Goal: Task Accomplishment & Management: Complete application form

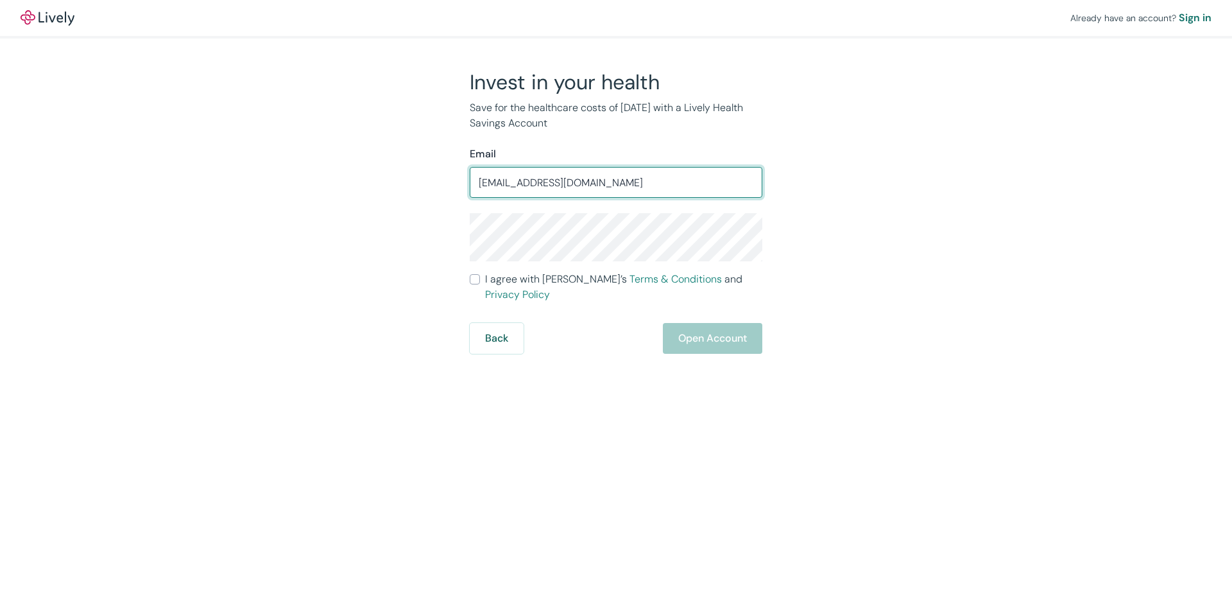
type input "[EMAIL_ADDRESS][DOMAIN_NAME]"
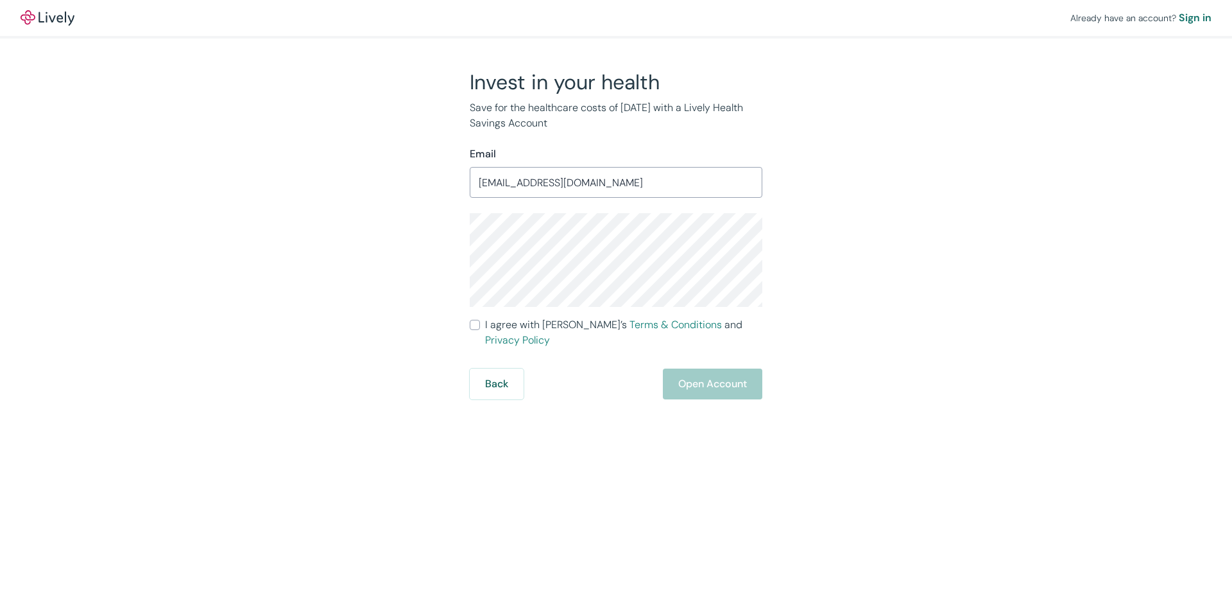
click at [477, 322] on input "I agree with Lively’s Terms & Conditions and Privacy Policy" at bounding box center [475, 325] width 10 height 10
checkbox input "true"
click at [685, 342] on form "Email [EMAIL_ADDRESS][DOMAIN_NAME] ​ I agree with Lively’s Terms & Conditions a…" at bounding box center [616, 272] width 293 height 253
click at [689, 348] on form "Email [EMAIL_ADDRESS][DOMAIN_NAME] ​ I agree with Lively’s Terms & Conditions a…" at bounding box center [616, 272] width 293 height 253
click at [701, 379] on button "Open Account" at bounding box center [712, 383] width 99 height 31
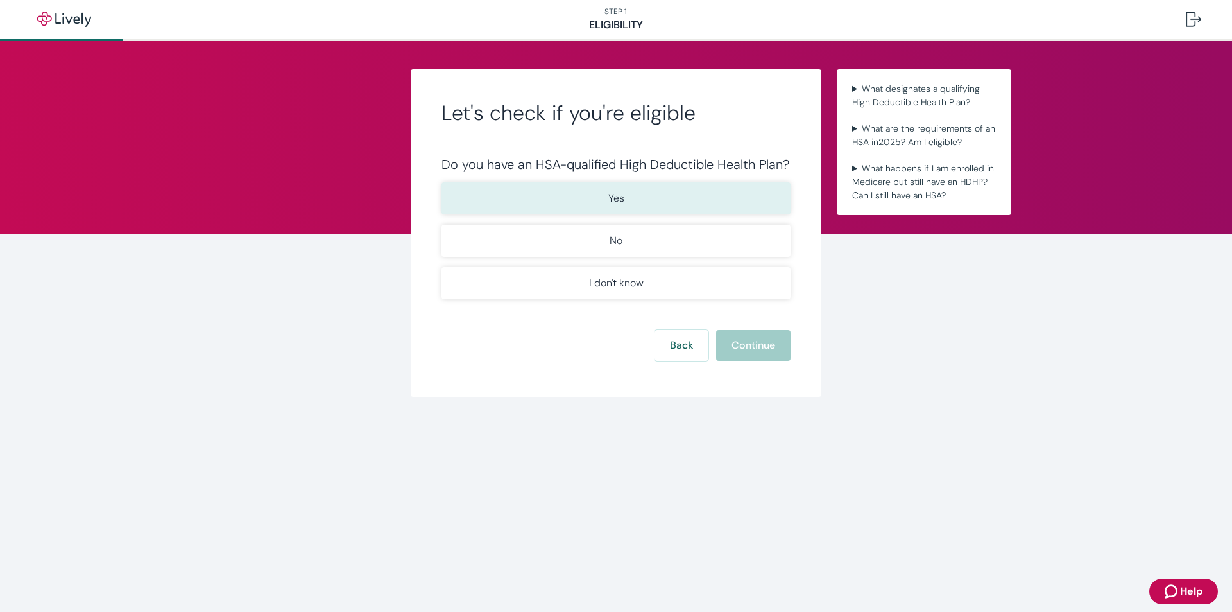
click at [591, 194] on button "Yes" at bounding box center [616, 198] width 349 height 32
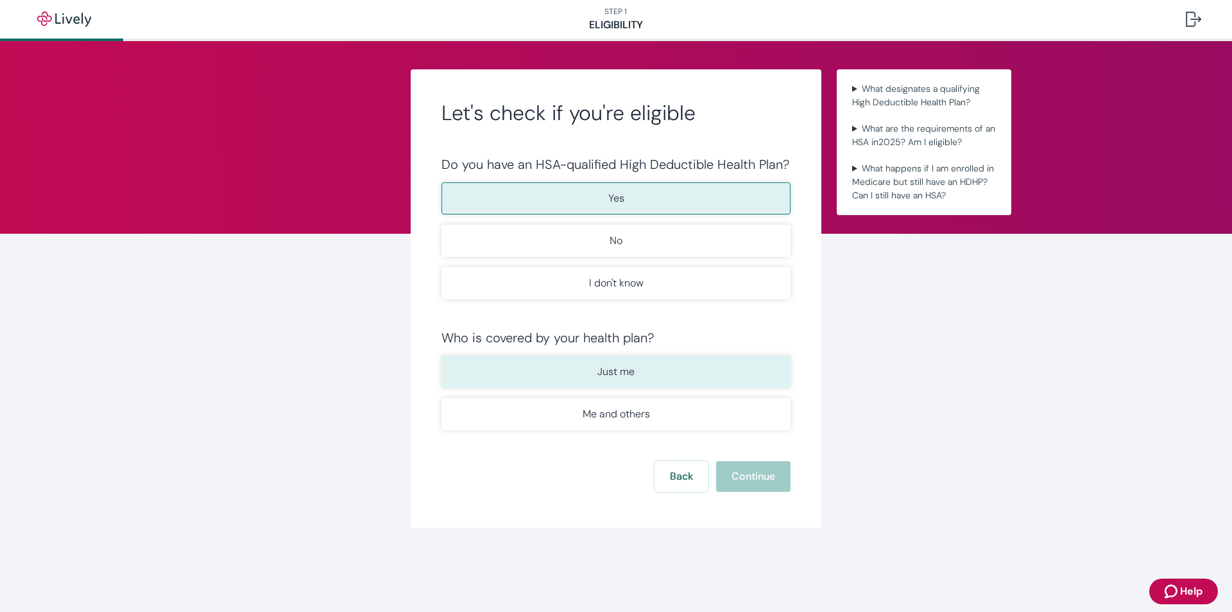
click at [660, 372] on button "Just me" at bounding box center [616, 372] width 349 height 32
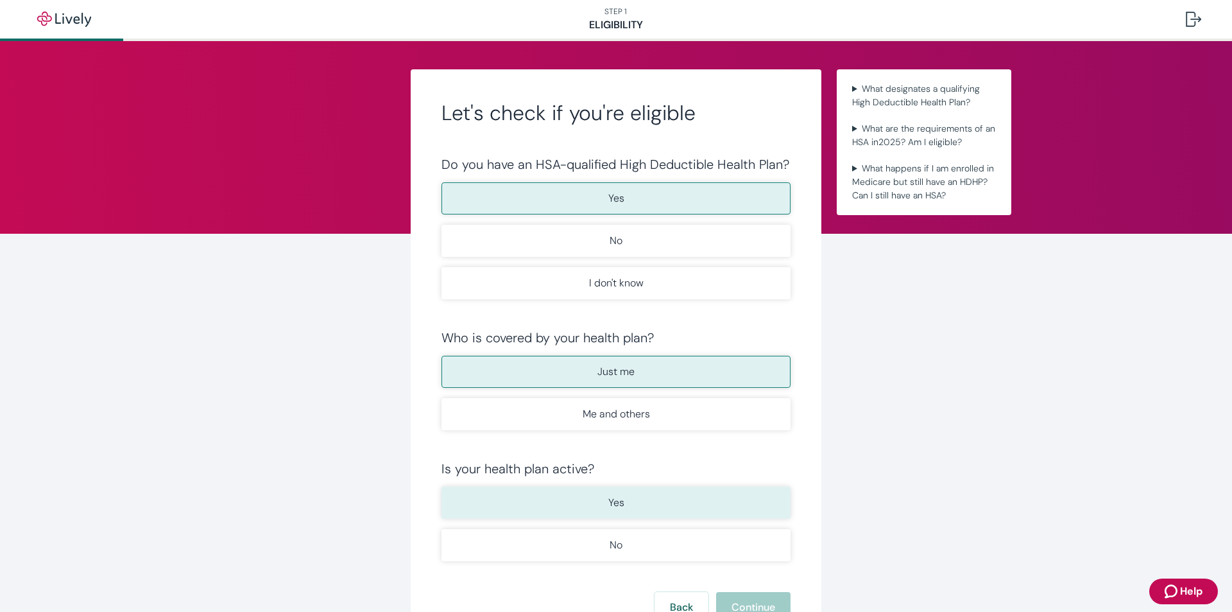
click at [687, 510] on button "Yes" at bounding box center [616, 502] width 349 height 32
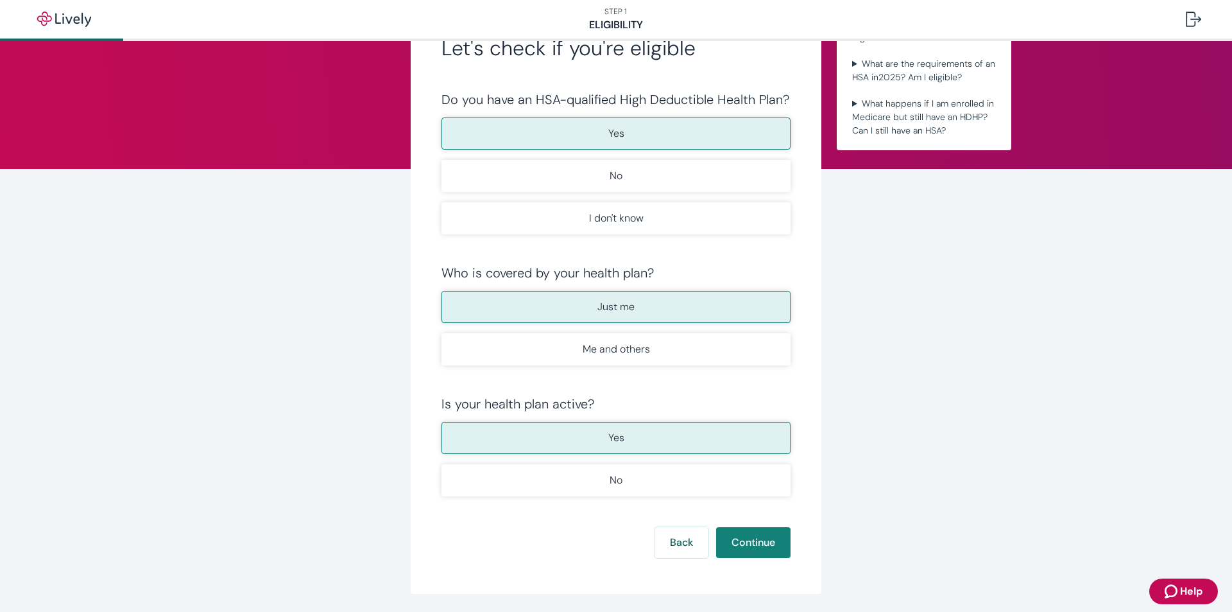
scroll to position [108, 0]
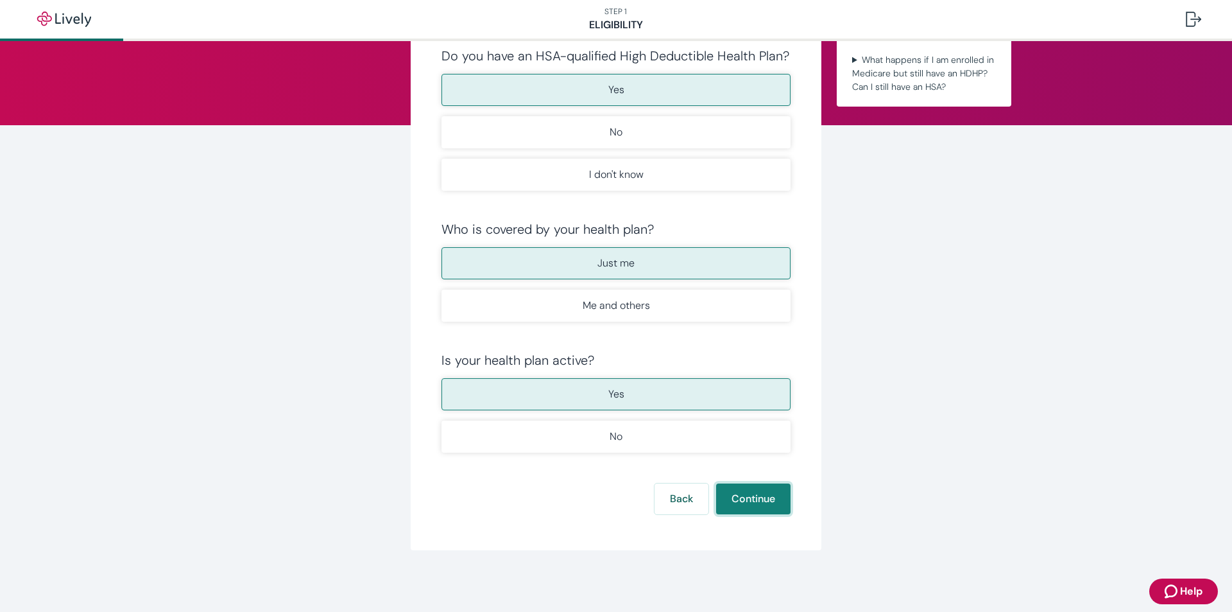
click at [748, 499] on button "Continue" at bounding box center [753, 498] width 74 height 31
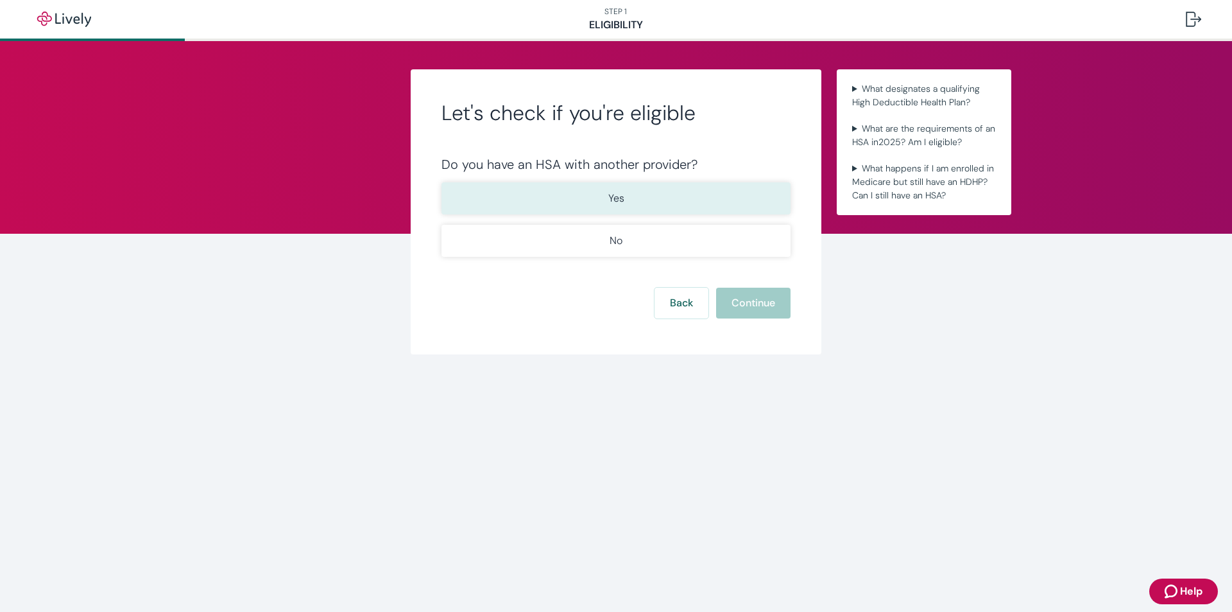
click at [604, 185] on button "Yes" at bounding box center [616, 198] width 349 height 32
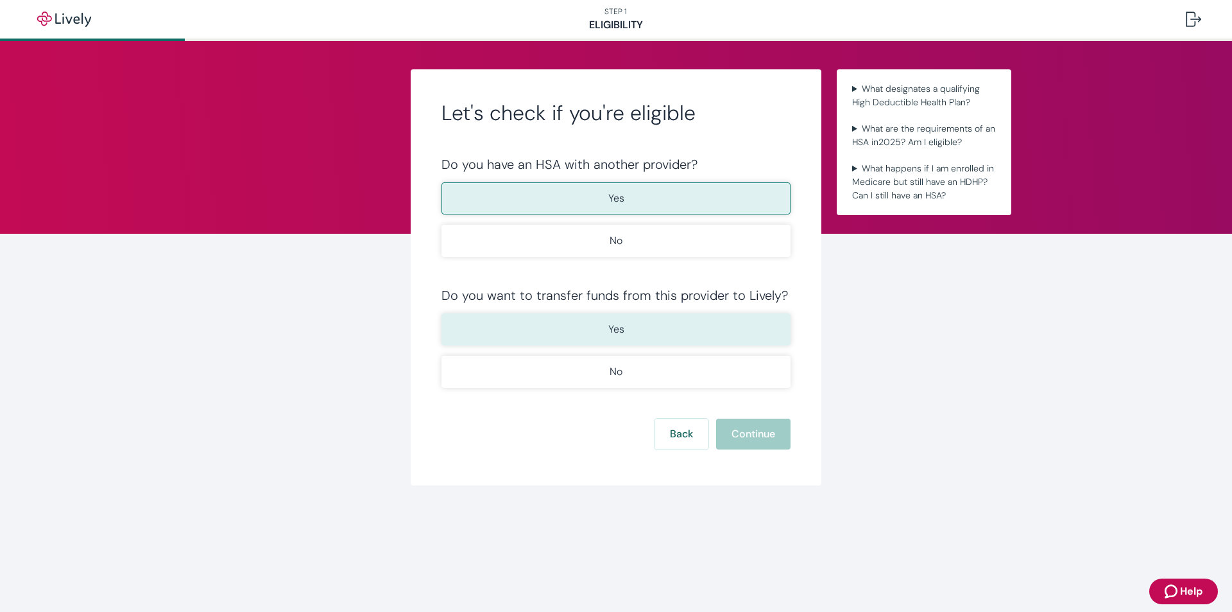
click at [668, 338] on button "Yes" at bounding box center [616, 329] width 349 height 32
click at [753, 450] on div "Let's check if you're eligible Do you have an HSA with another provider? Yes No…" at bounding box center [616, 277] width 411 height 416
click at [751, 424] on button "Continue" at bounding box center [753, 433] width 74 height 31
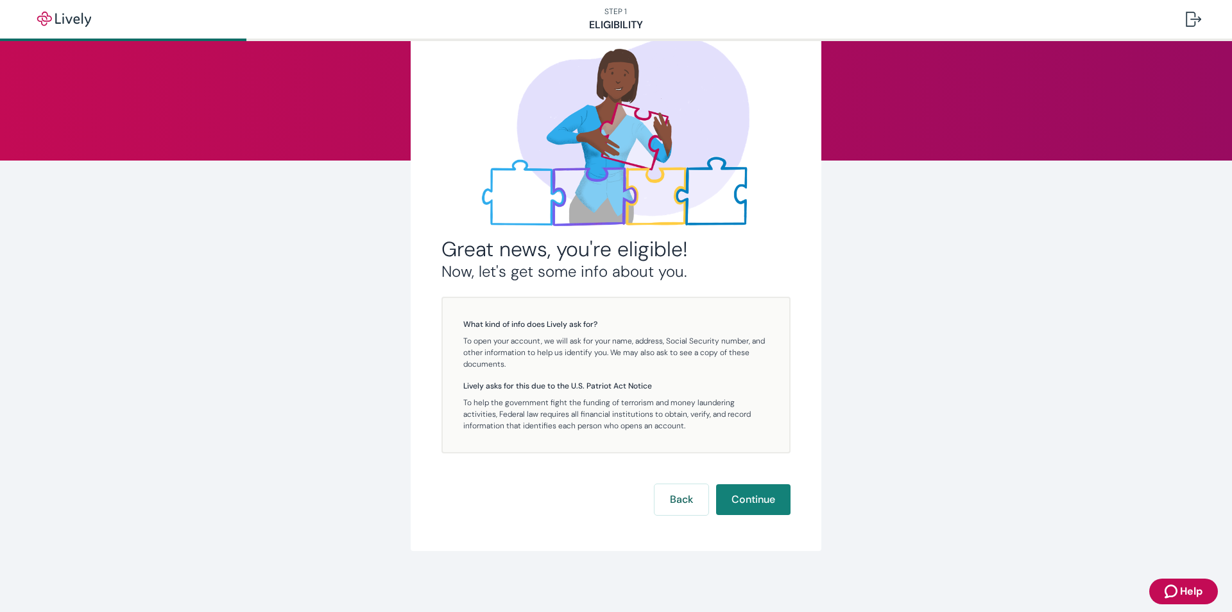
scroll to position [74, 0]
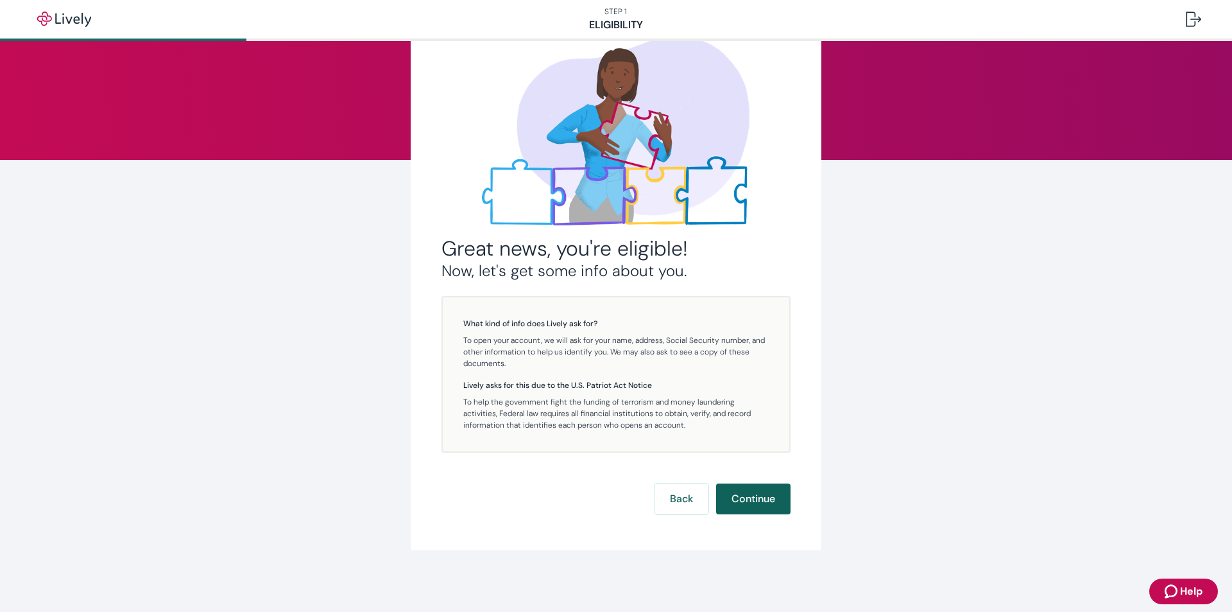
click at [751, 497] on button "Continue" at bounding box center [753, 498] width 74 height 31
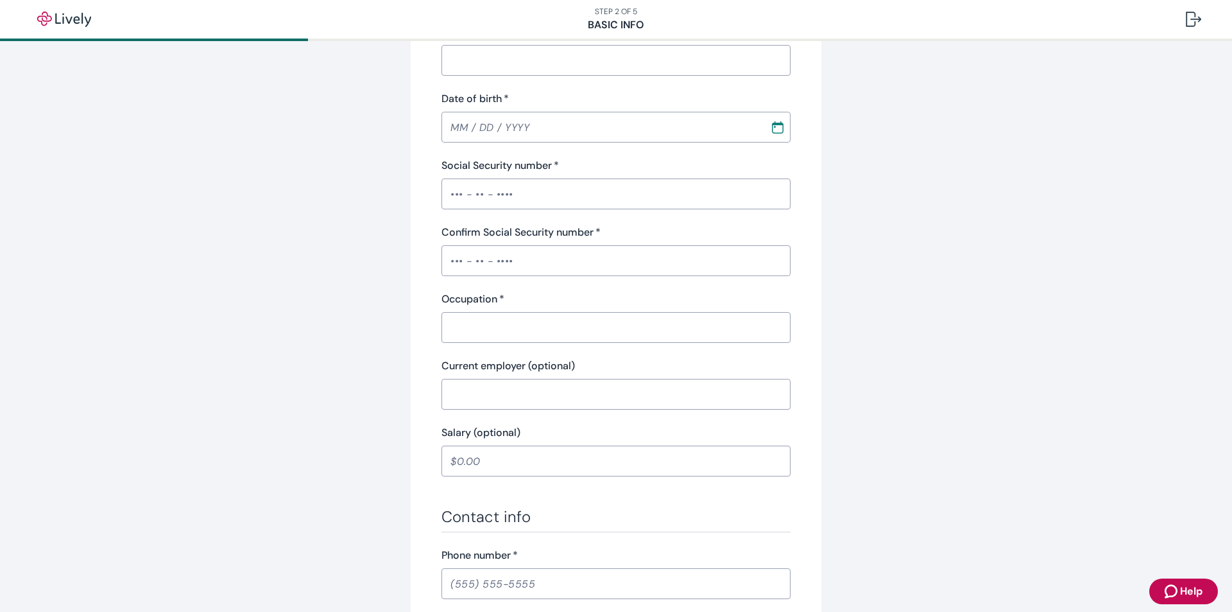
scroll to position [385, 0]
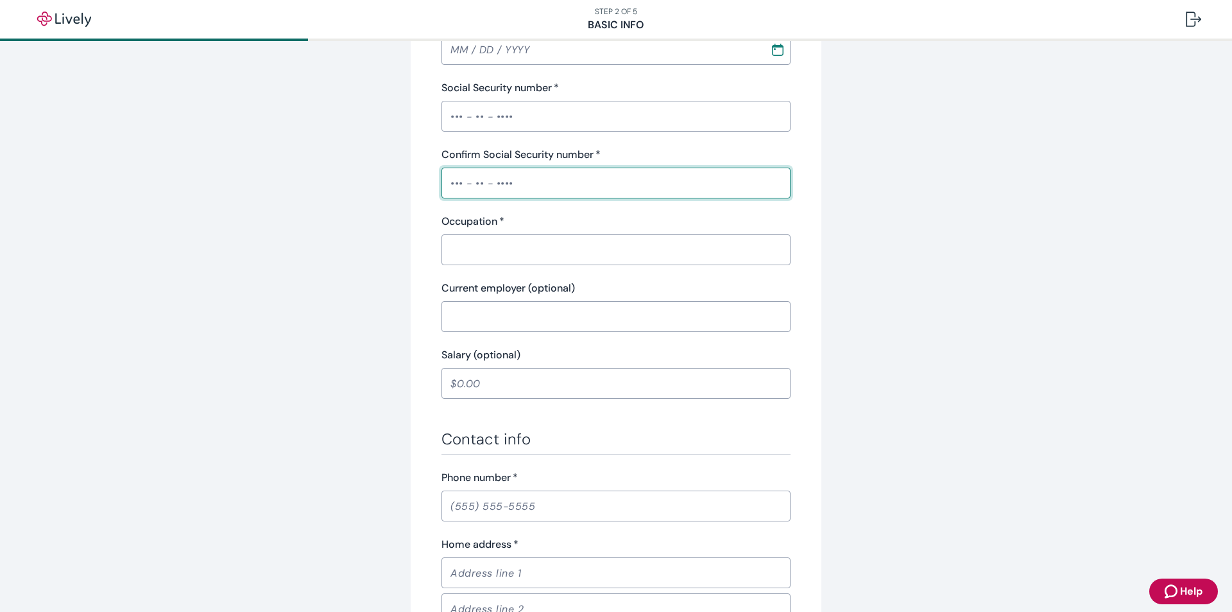
click at [544, 185] on input "Confirm Social Security number   *" at bounding box center [616, 183] width 349 height 26
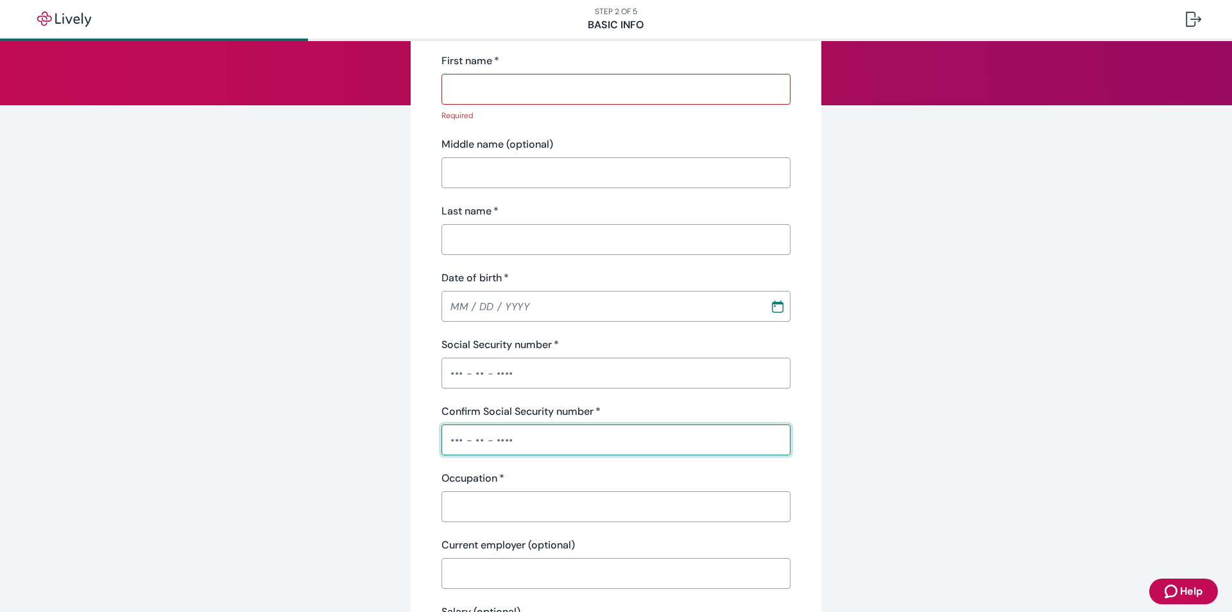
scroll to position [0, 0]
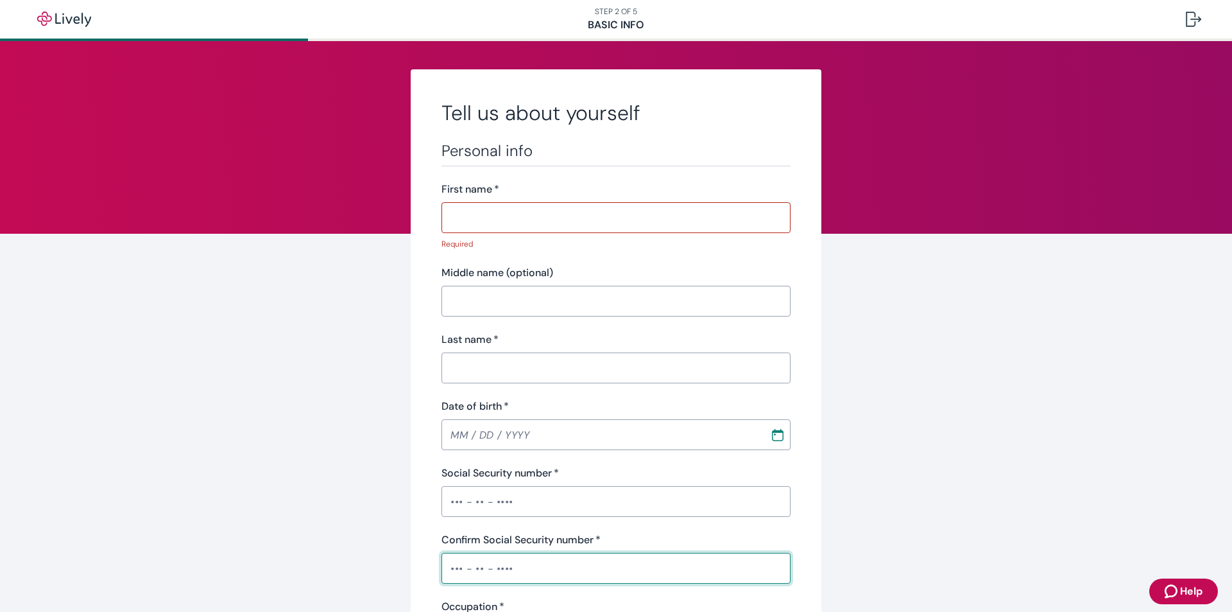
click at [486, 215] on input "First name   *" at bounding box center [616, 218] width 349 height 26
paste input "DEONDRE"
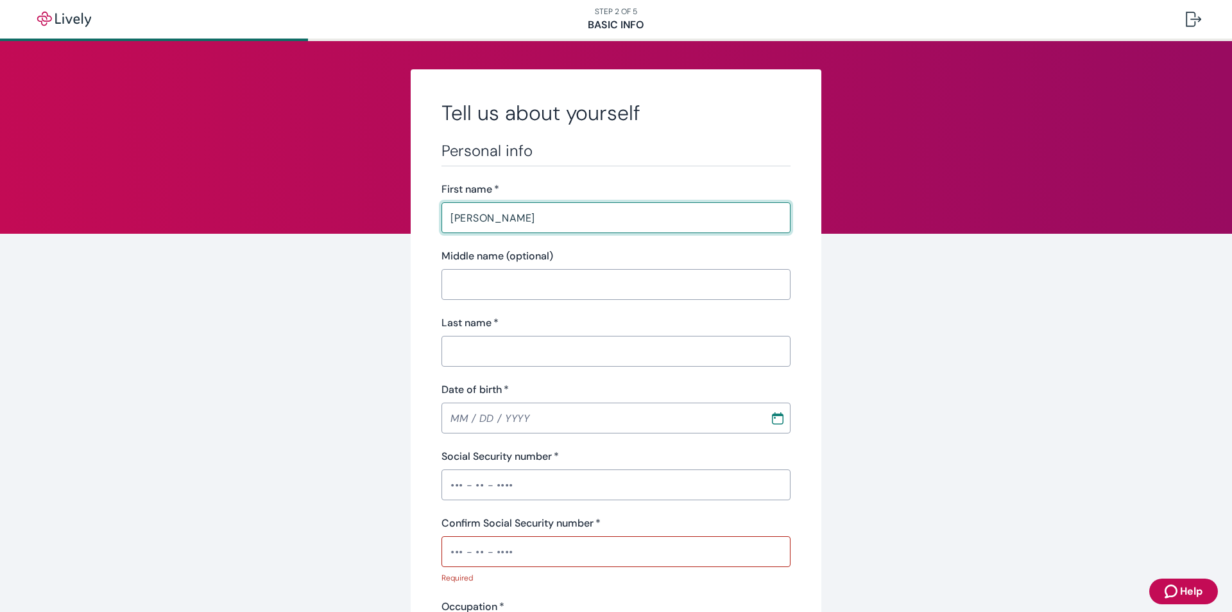
type input "DEONDRE"
click at [499, 300] on div "Personal info First name   * DEONDRE ​ Middle name (optional) ​ Last name   * ​…" at bounding box center [616, 462] width 349 height 642
click at [490, 273] on input "Middle name (optional)" at bounding box center [616, 284] width 349 height 26
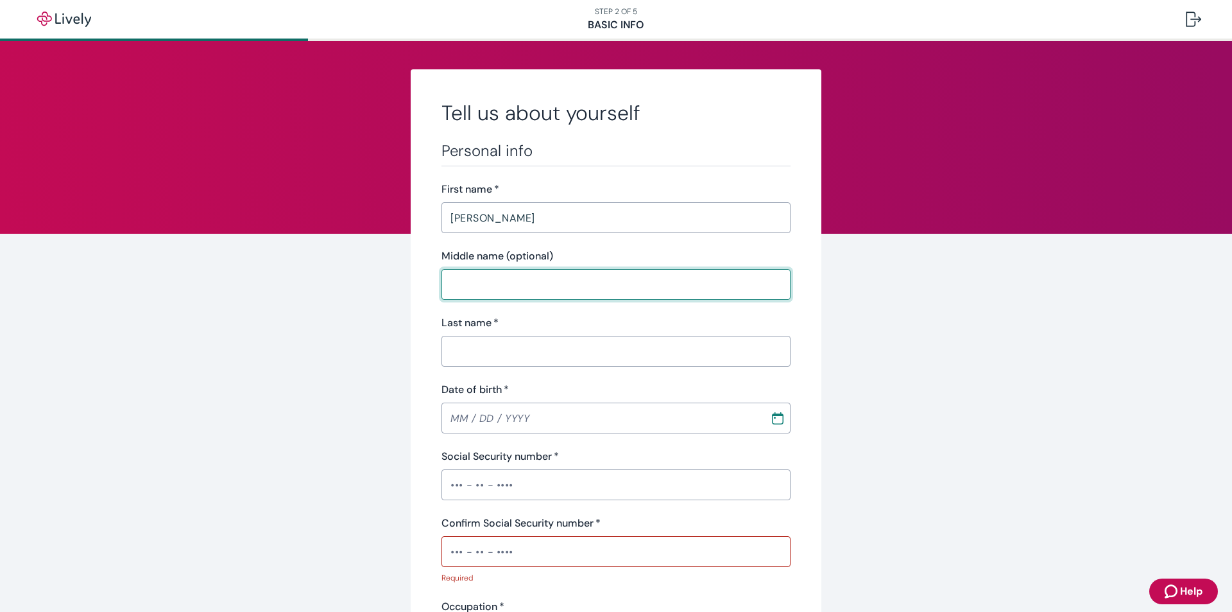
paste input "KLEIDON FREDRICK"
drag, startPoint x: 558, startPoint y: 291, endPoint x: 493, endPoint y: 295, distance: 64.3
click at [493, 295] on input "KLEIDON FREDRICK" at bounding box center [616, 284] width 349 height 26
type input "KLEIDON"
click at [503, 333] on div "Last name   * ​" at bounding box center [616, 340] width 349 height 51
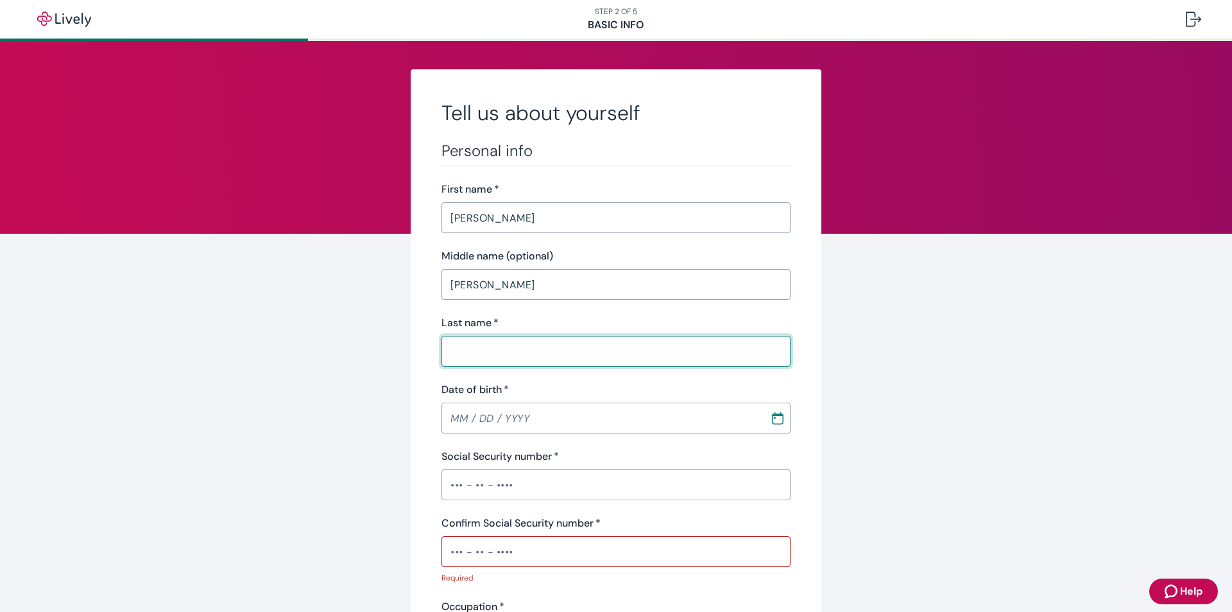
click at [504, 345] on input "Last name   *" at bounding box center [616, 351] width 349 height 26
paste input "FREDRICK"
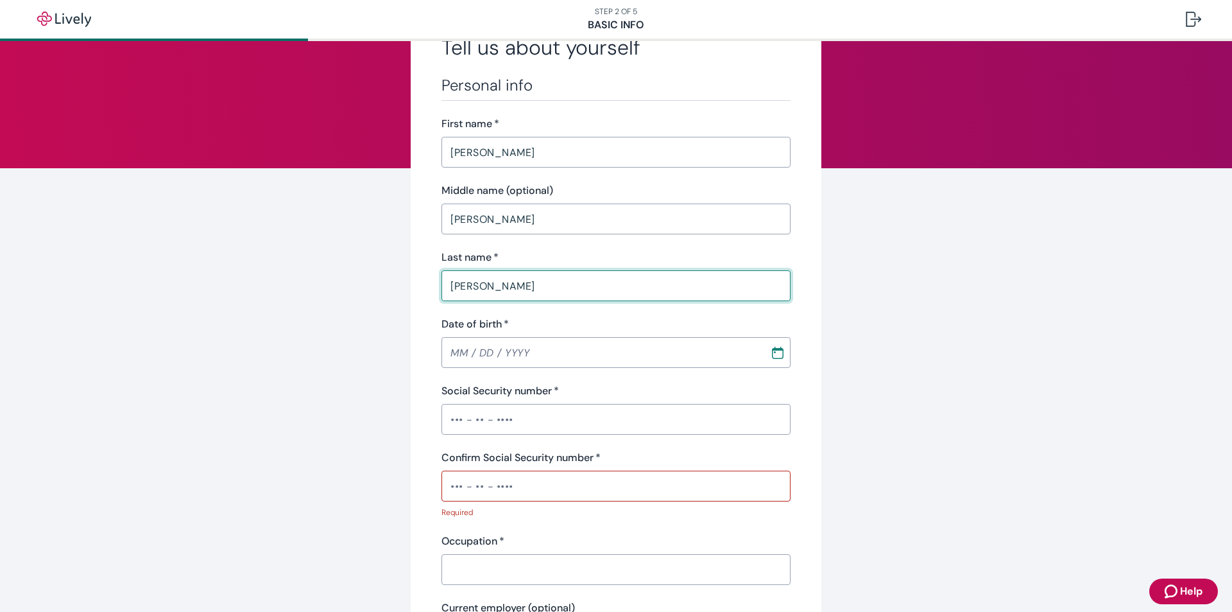
scroll to position [193, 0]
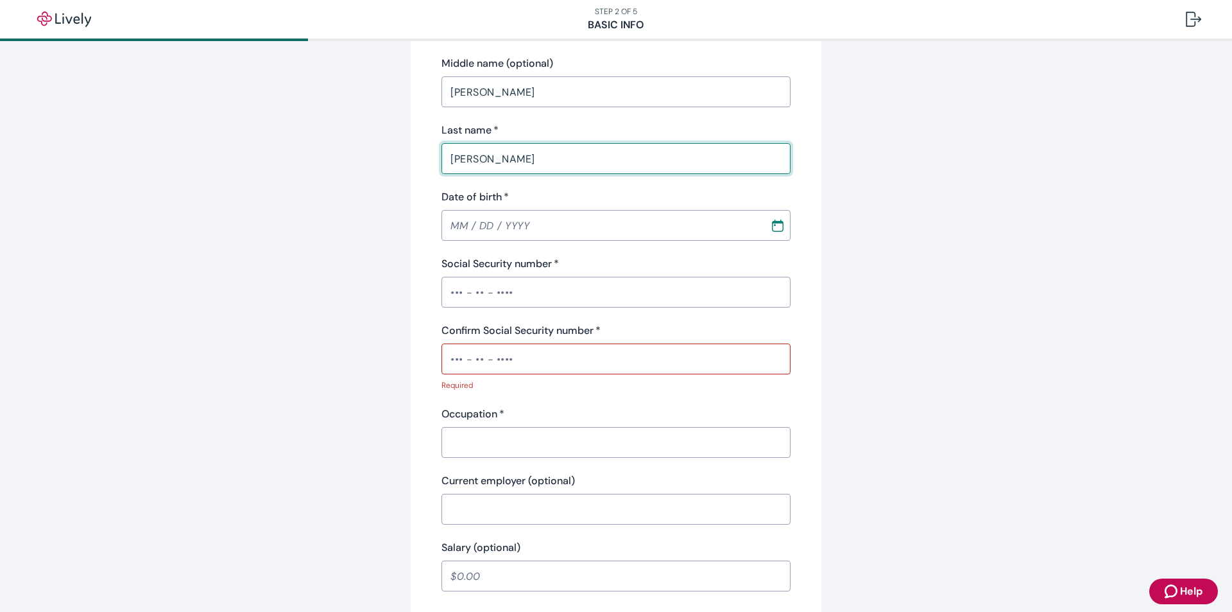
type input "FREDRICK"
click at [549, 227] on input "MM / DD / YYYY" at bounding box center [602, 225] width 320 height 26
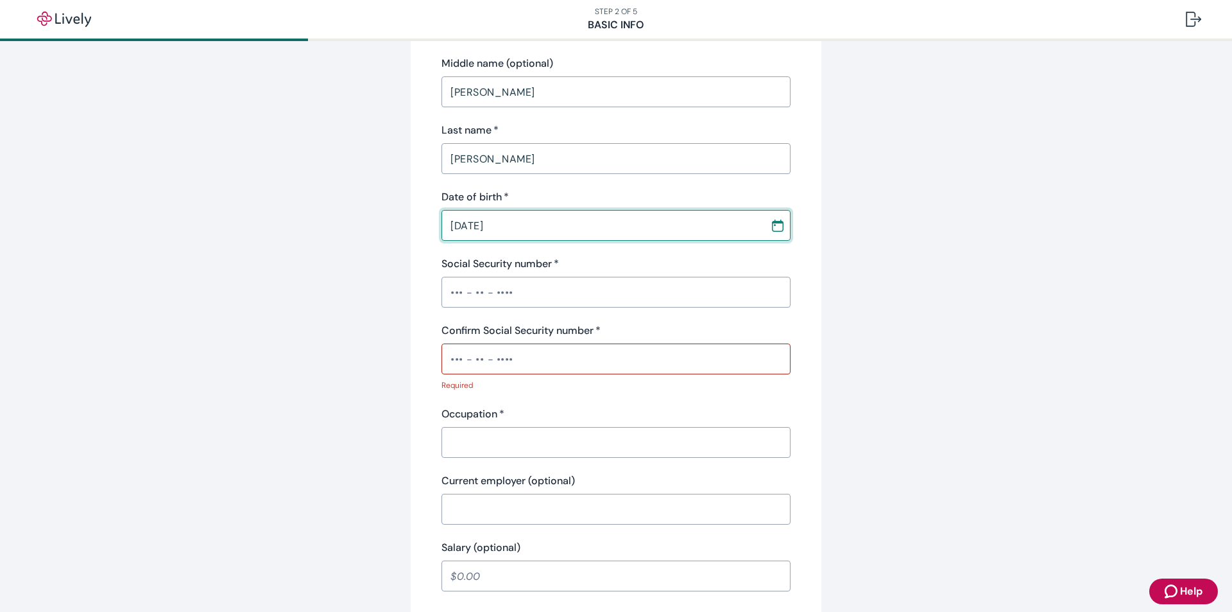
type input "01 / 01 / 1998"
drag, startPoint x: 544, startPoint y: 261, endPoint x: 544, endPoint y: 273, distance: 12.2
click at [544, 268] on label "Social Security number   *" at bounding box center [500, 263] width 117 height 15
click at [544, 279] on input "Social Security number   *" at bounding box center [616, 292] width 349 height 26
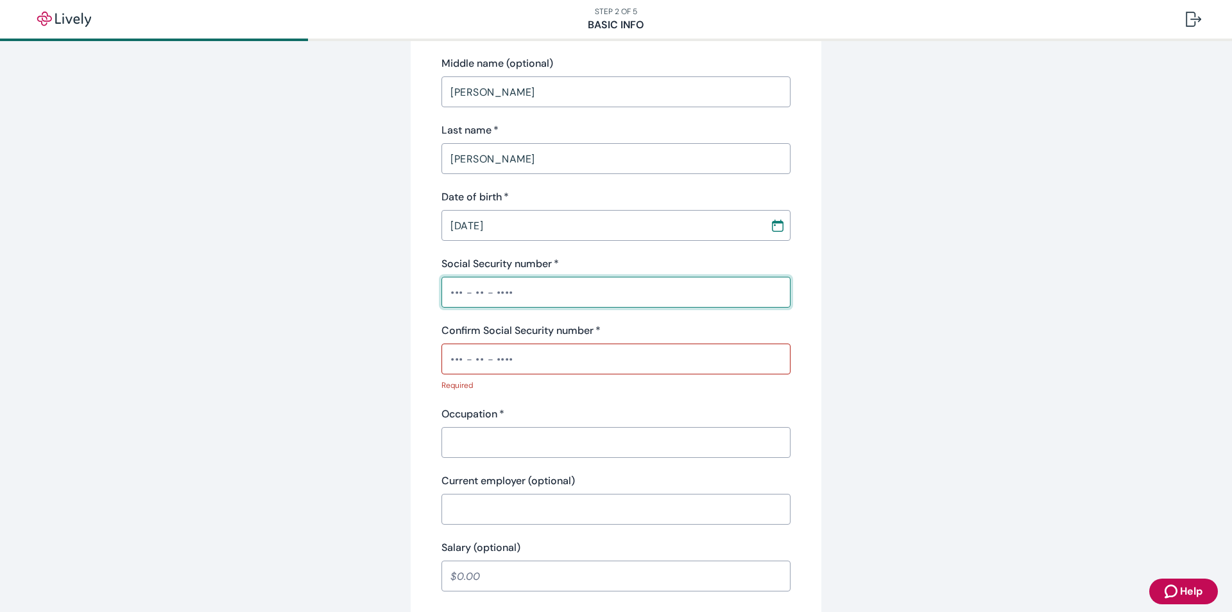
click at [540, 280] on input "Social Security number   *" at bounding box center [616, 292] width 349 height 26
paste input "•••-••-8954"
type input "•••-••-8954"
click at [513, 378] on div "Confirm Social Security number   * ​ Required" at bounding box center [616, 357] width 349 height 68
click at [501, 372] on div "​" at bounding box center [616, 358] width 349 height 31
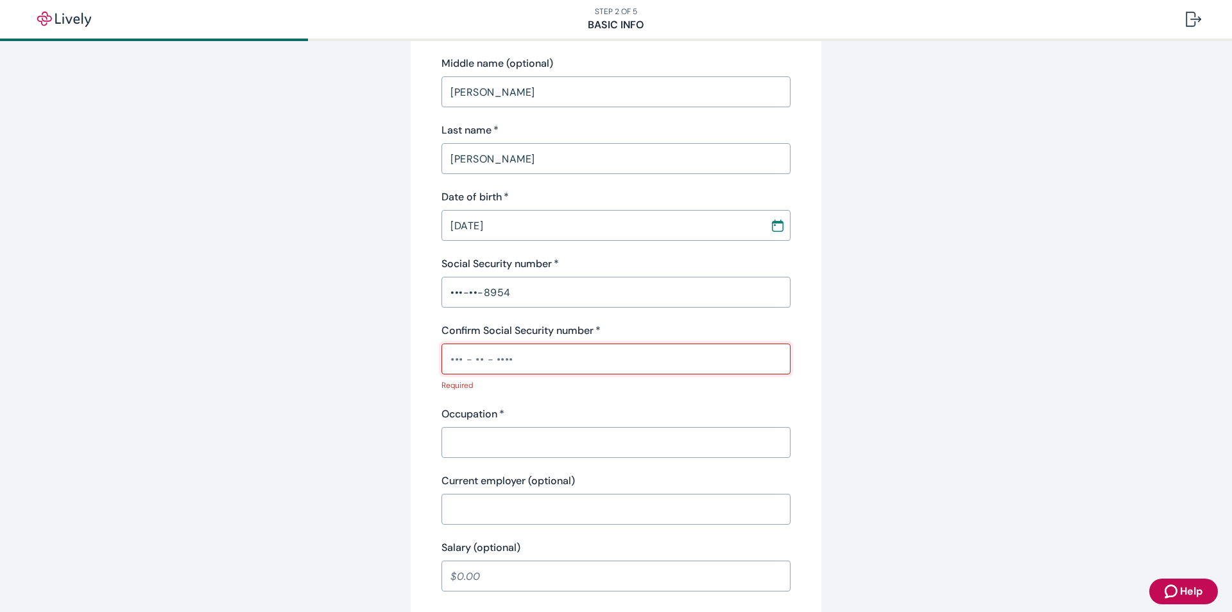
paste input "•••-••-8954"
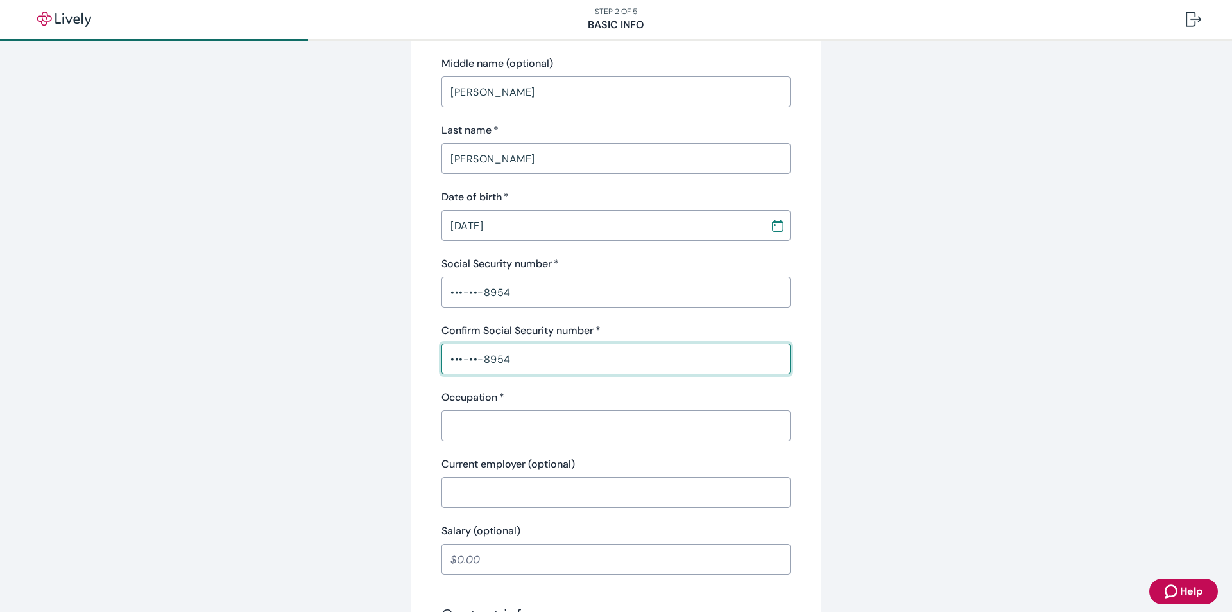
type input "•••-••-8954"
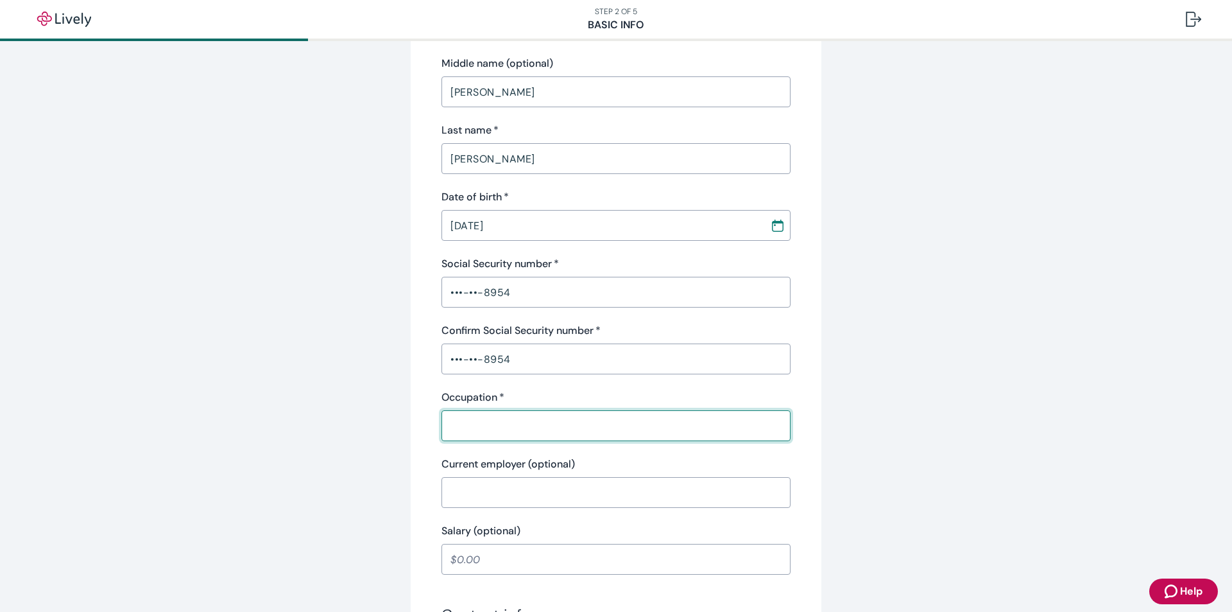
click at [504, 427] on input "Occupation   *" at bounding box center [616, 426] width 349 height 26
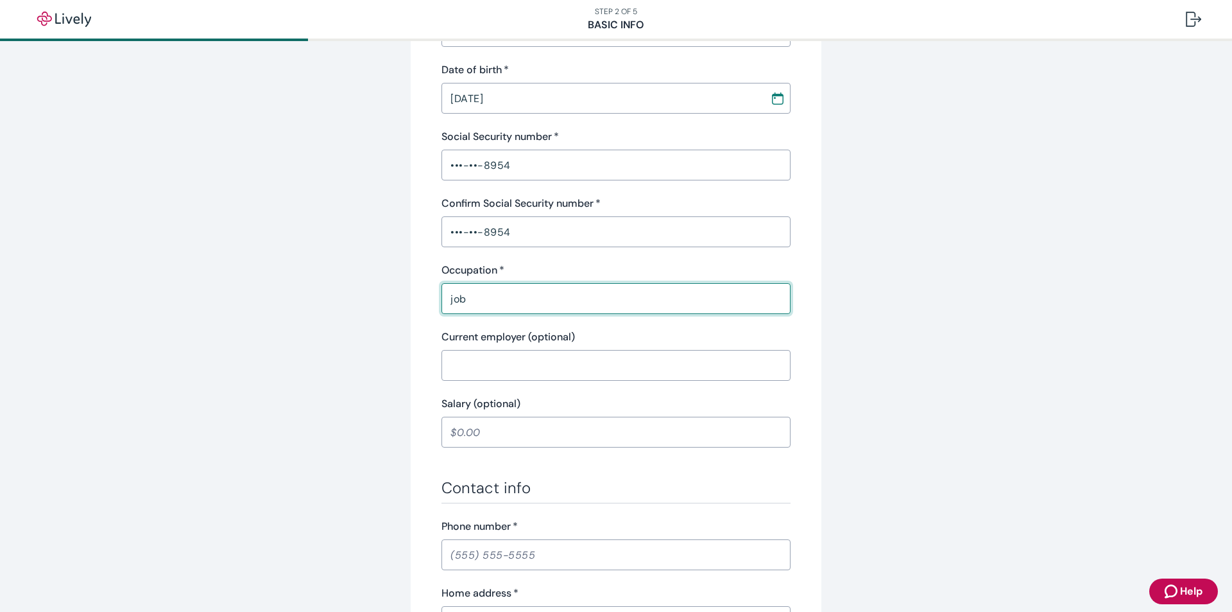
scroll to position [321, 0]
type input "job"
click at [476, 356] on input "Current employer (optional)" at bounding box center [616, 364] width 349 height 26
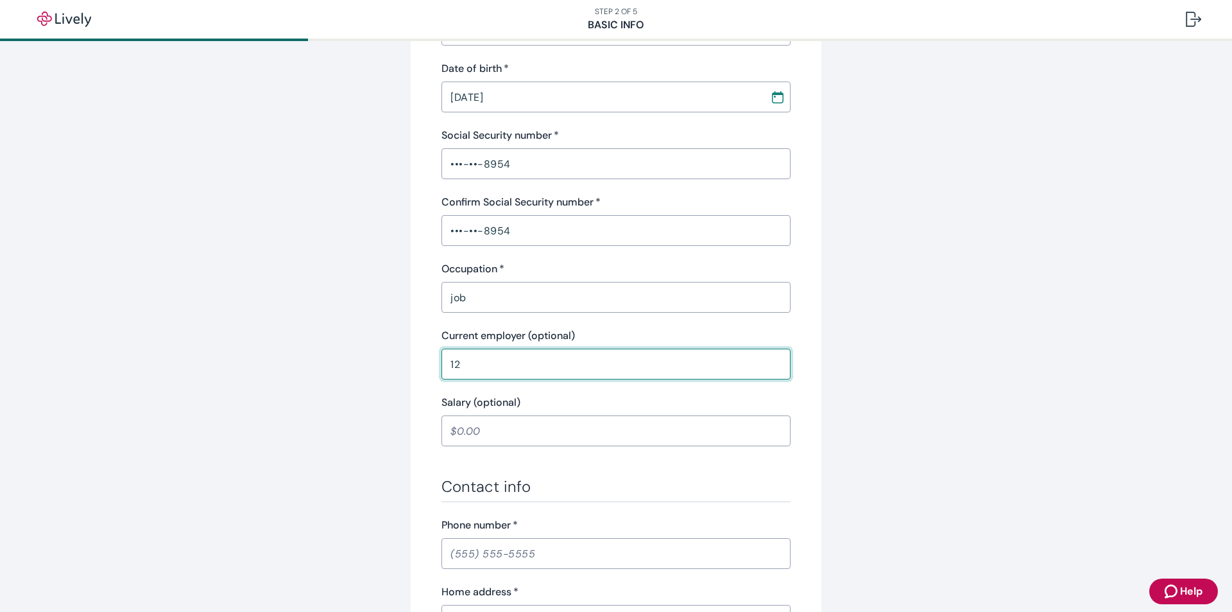
scroll to position [385, 0]
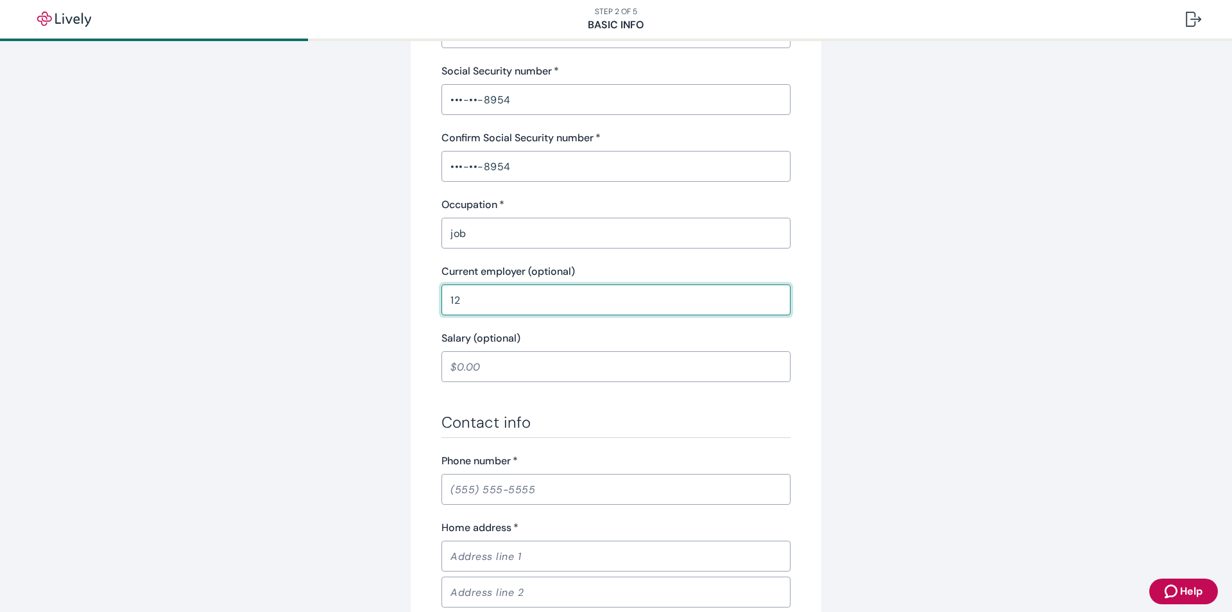
type input "12"
click at [497, 386] on div "Personal info First name   * DEONDRE ​ Middle name (optional) KLEIDON ​ Last na…" at bounding box center [616, 270] width 349 height 1028
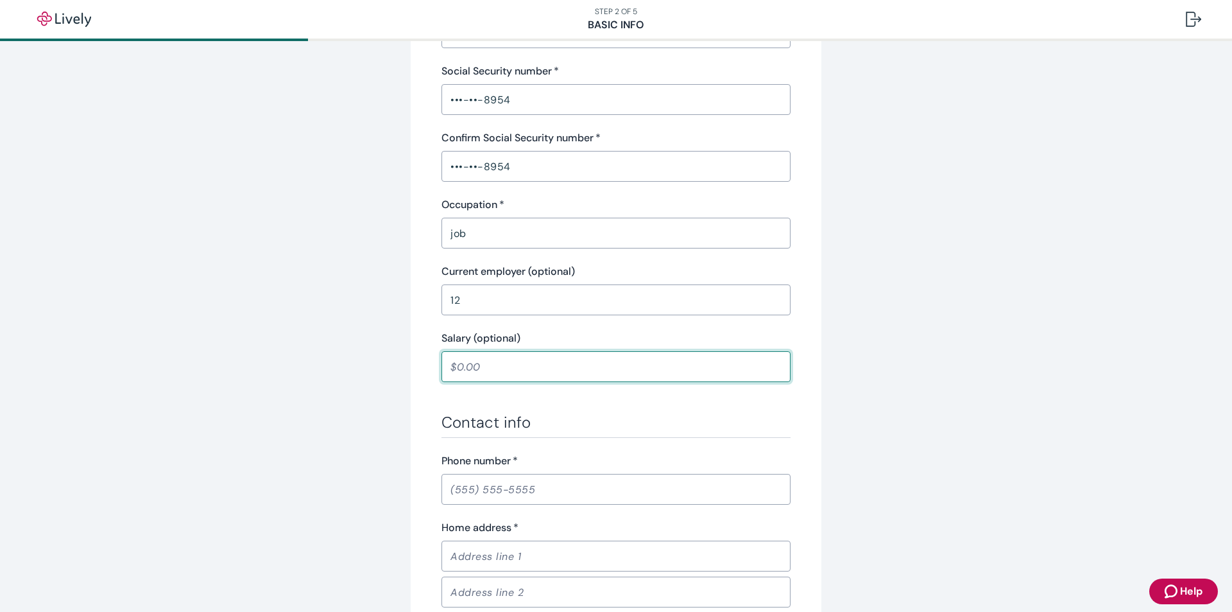
click at [497, 372] on input "Salary (optional)" at bounding box center [616, 367] width 349 height 26
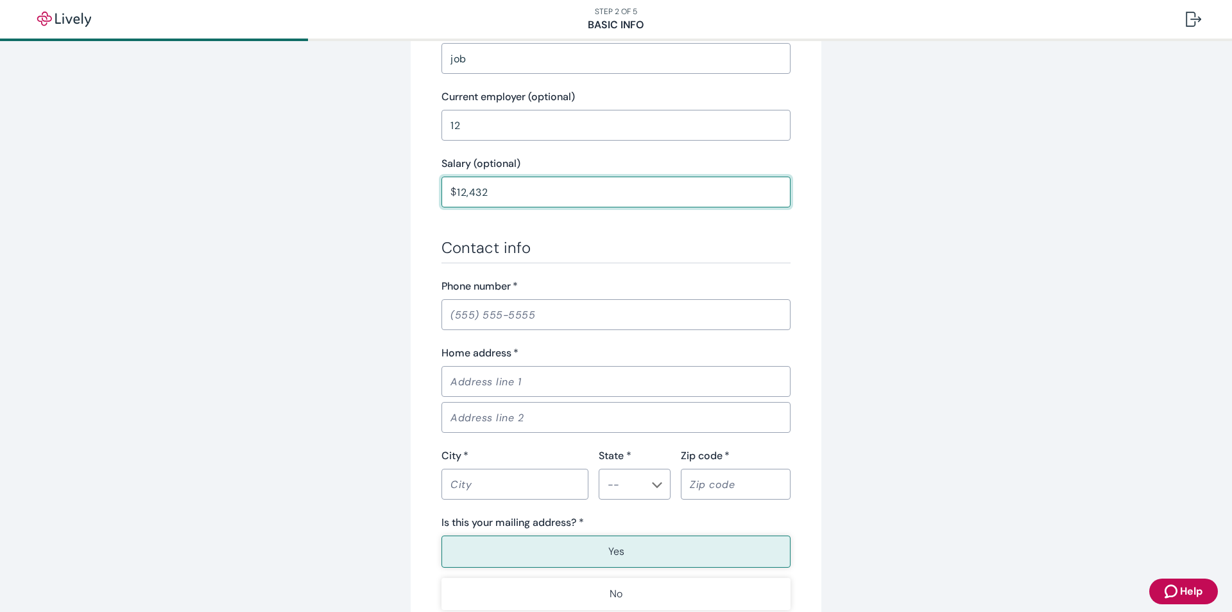
scroll to position [578, 0]
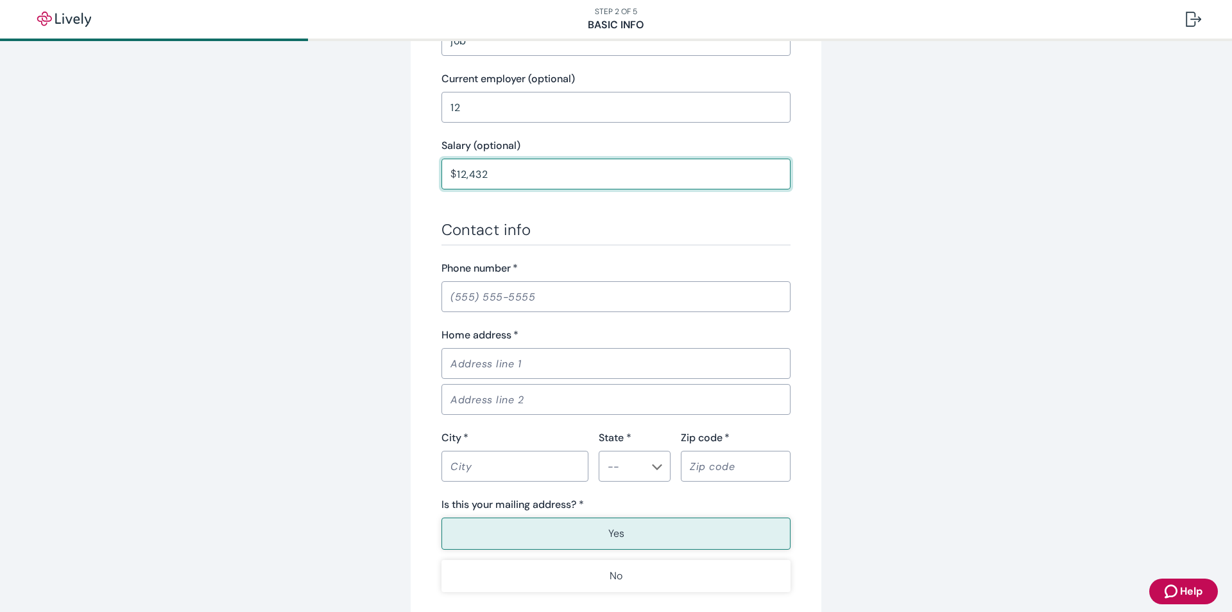
type input "12,432.00"
click at [498, 301] on input "Phone number   *" at bounding box center [616, 297] width 349 height 26
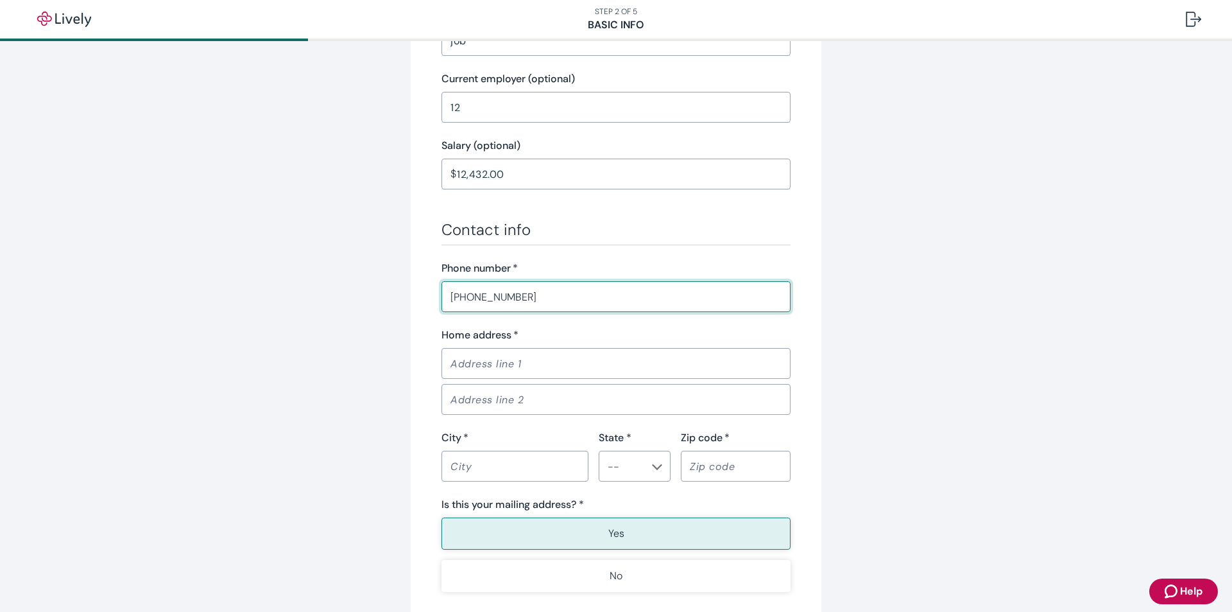
type input "(810) 238-9791"
click at [531, 334] on div "Home address   *" at bounding box center [616, 334] width 349 height 15
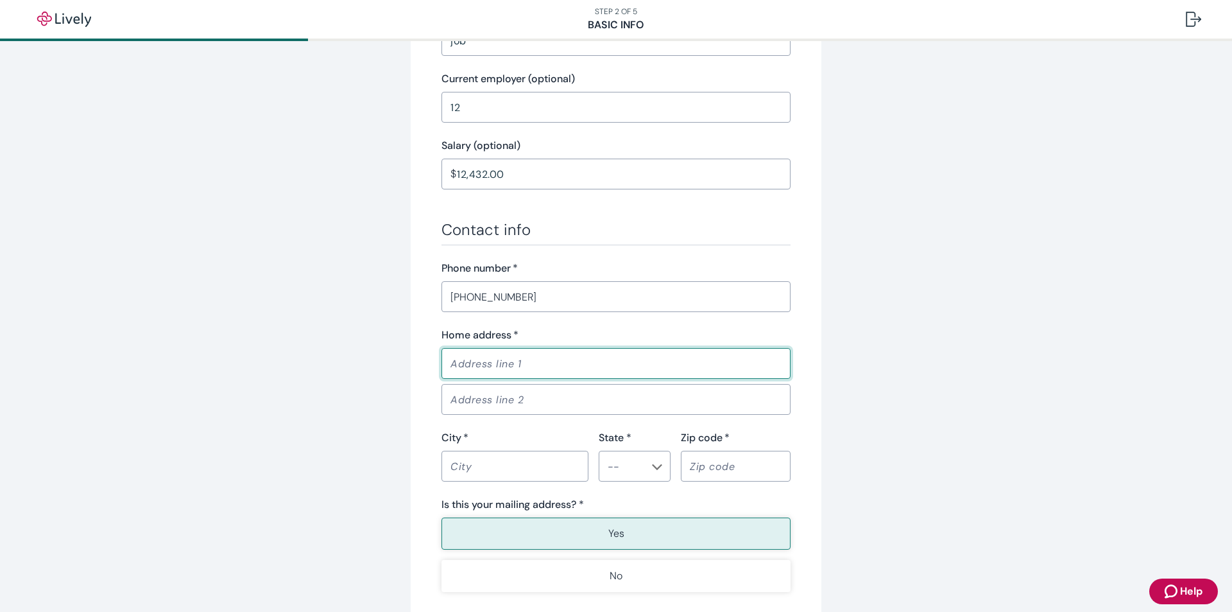
click at [513, 355] on input "Home address   *" at bounding box center [616, 363] width 349 height 26
paste input "304 5TH AVE N"
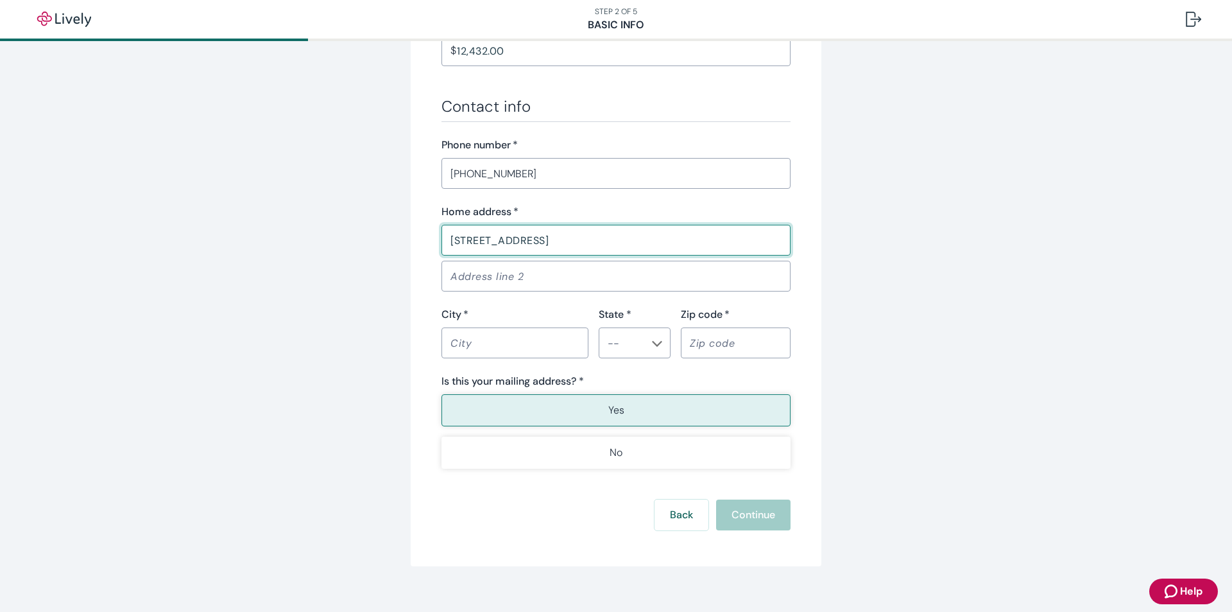
scroll to position [706, 0]
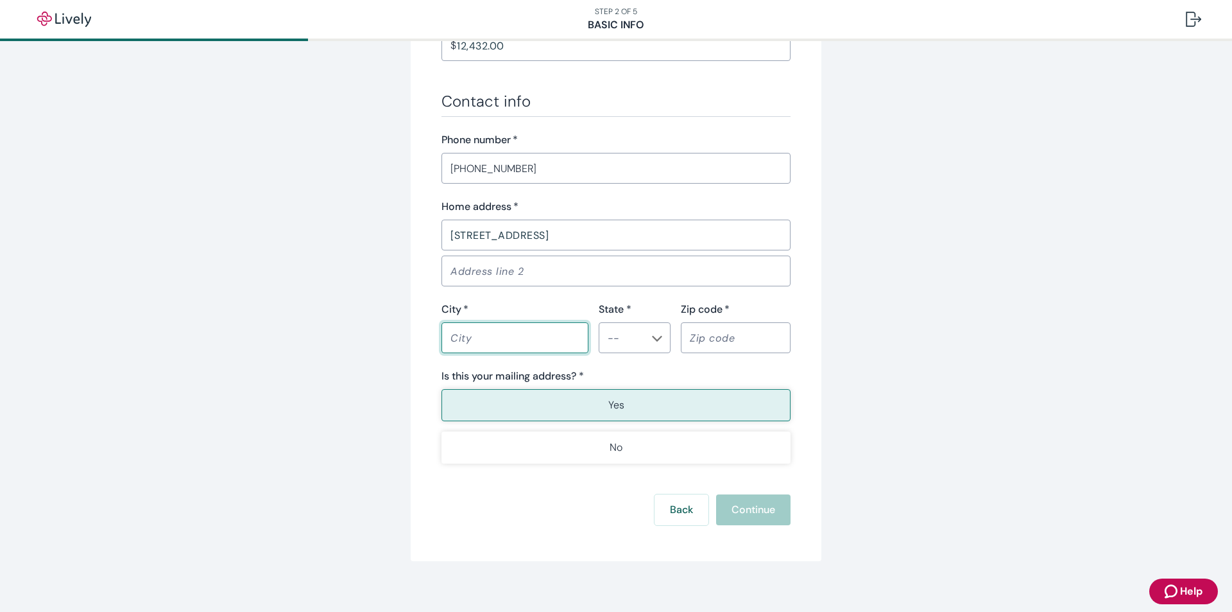
click at [486, 343] on input "City   *" at bounding box center [515, 338] width 147 height 26
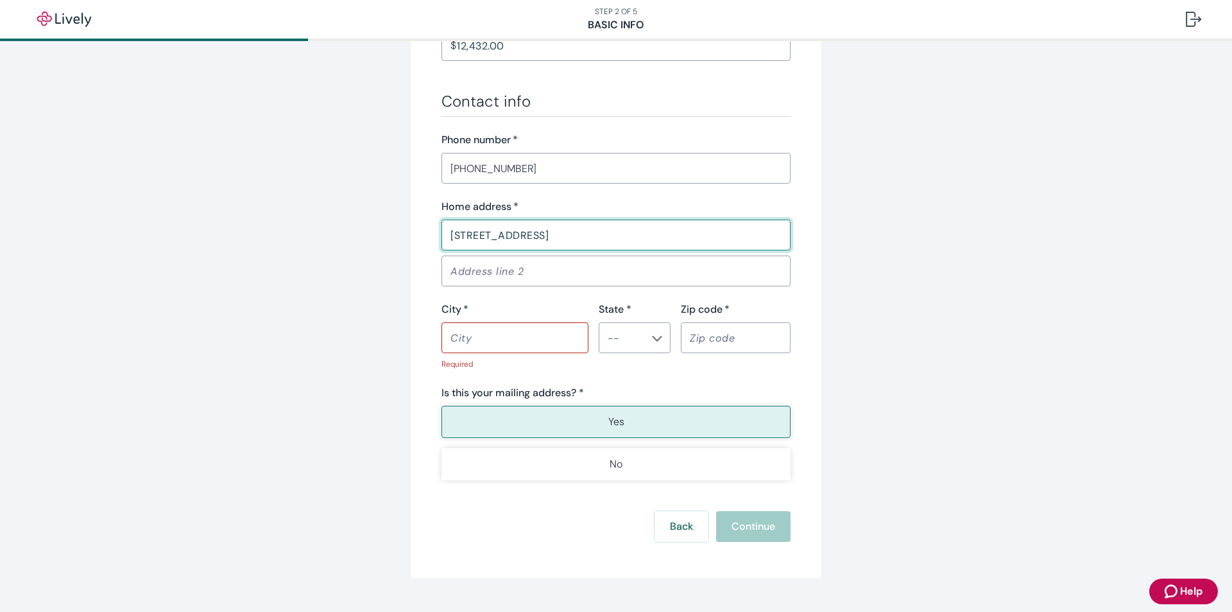
click at [552, 240] on input "304 5TH AVE N" at bounding box center [616, 235] width 349 height 26
click at [560, 262] on input "Address line 2" at bounding box center [616, 271] width 349 height 26
drag, startPoint x: 537, startPoint y: 232, endPoint x: 335, endPoint y: 245, distance: 202.6
drag, startPoint x: 528, startPoint y: 237, endPoint x: 331, endPoint y: 249, distance: 197.4
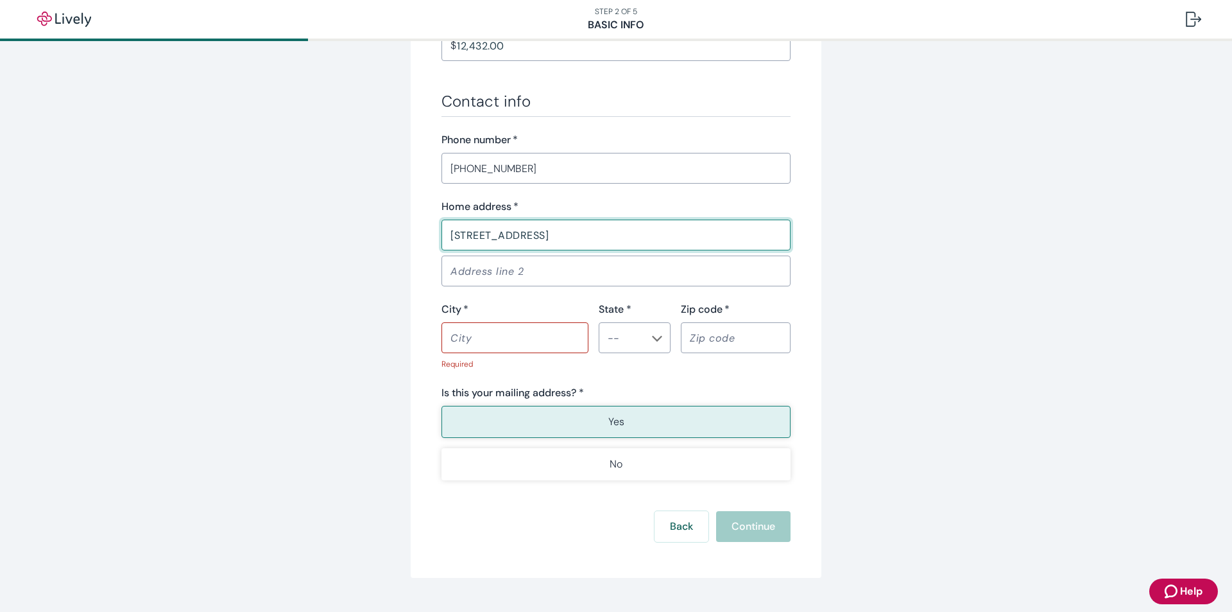
click at [511, 327] on input "City   *" at bounding box center [515, 338] width 147 height 26
drag, startPoint x: 21, startPoint y: 380, endPoint x: 89, endPoint y: 382, distance: 68.7
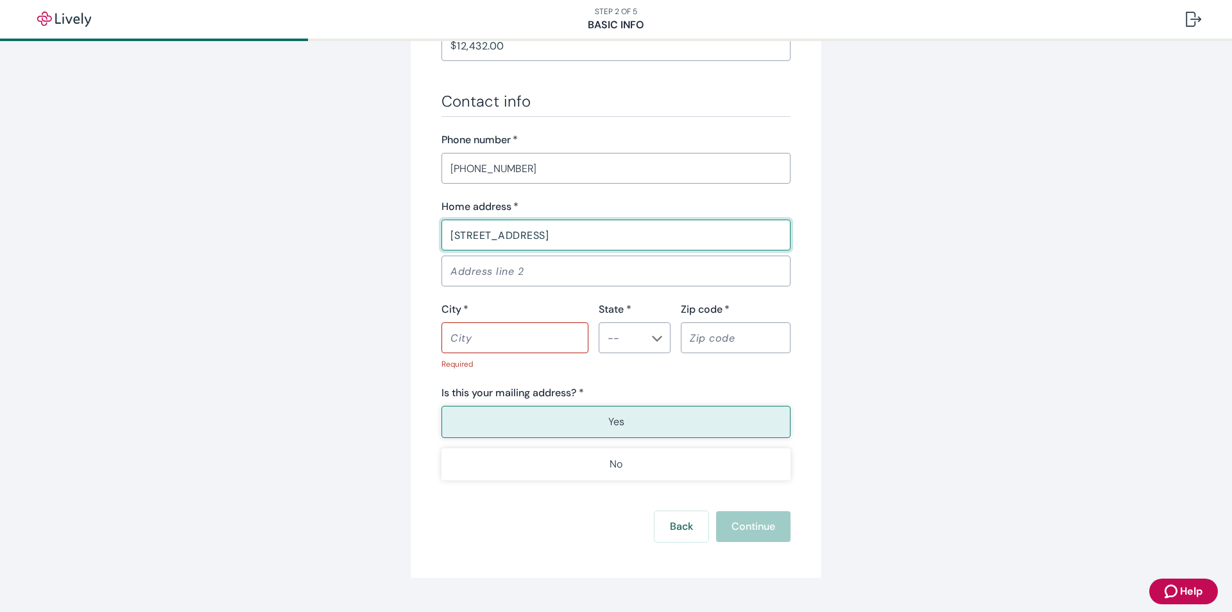
drag, startPoint x: 572, startPoint y: 227, endPoint x: 320, endPoint y: 249, distance: 253.2
paste input "1799 N HIGHLAND AVE APT D32 CLEARWATER FL 33755"
drag, startPoint x: 610, startPoint y: 236, endPoint x: 561, endPoint y: 235, distance: 48.8
click at [561, 235] on input "1799 N HIGHLAND AVE APT D32" at bounding box center [616, 235] width 349 height 26
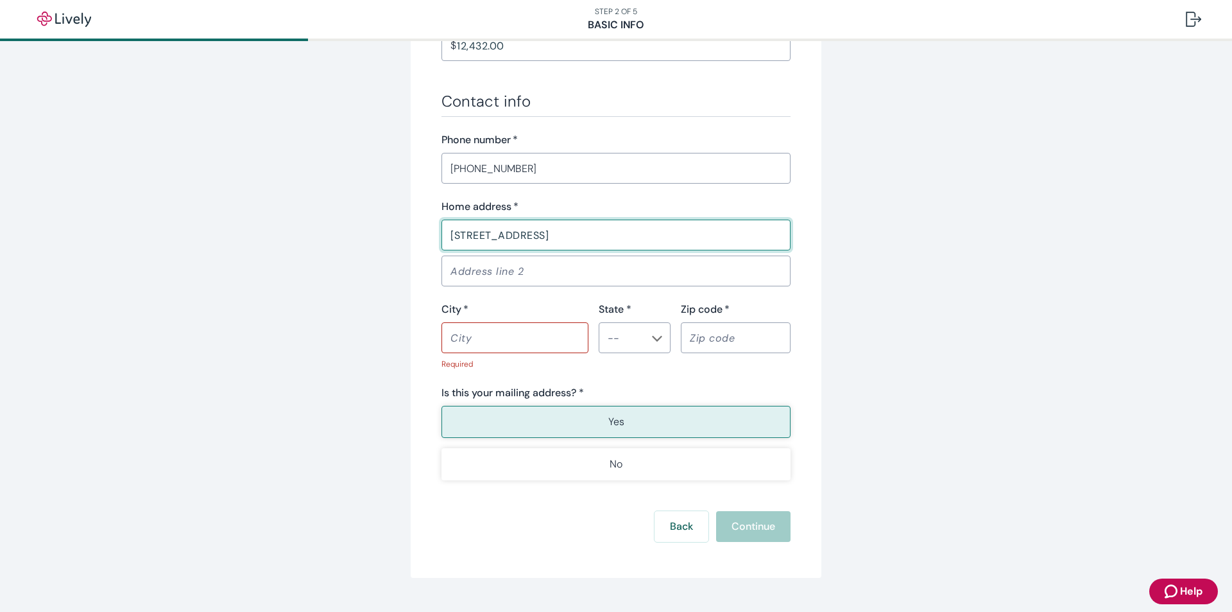
type input "1799 N HIGHLAND AVE"
click at [508, 278] on input "Address line 2" at bounding box center [616, 271] width 349 height 26
paste input "APT D32"
type input "APT D32"
click at [524, 323] on div "​" at bounding box center [515, 337] width 147 height 31
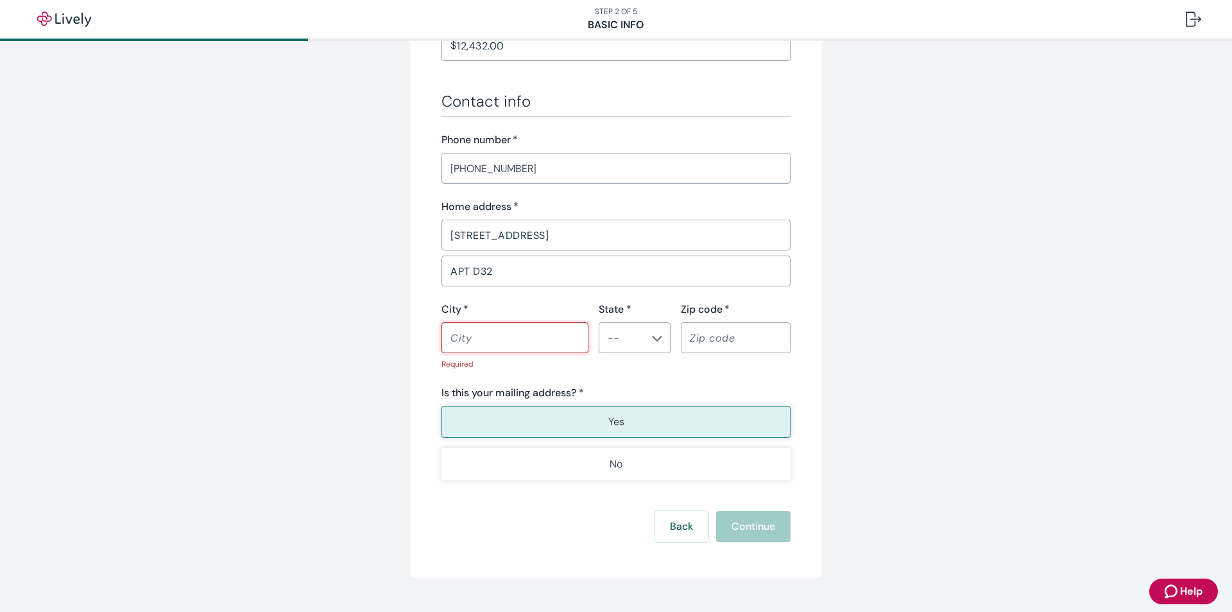
click at [708, 337] on input "Zip code   *" at bounding box center [736, 338] width 110 height 26
click at [716, 329] on input "Zip code   *" at bounding box center [736, 338] width 110 height 26
paste input "33755"
type input "33755"
click at [505, 336] on input "City   *" at bounding box center [515, 338] width 147 height 26
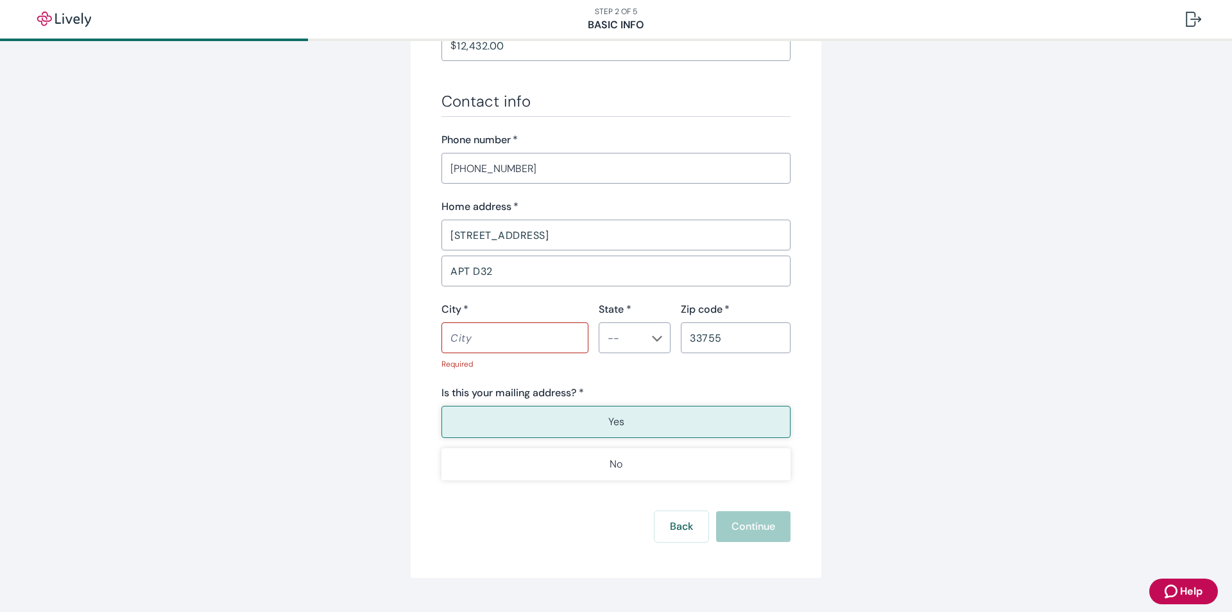
click at [485, 348] on input "City   *" at bounding box center [515, 338] width 147 height 26
paste input "CLEARWATER"
type input "CLEARWATER"
click at [627, 340] on input "State *" at bounding box center [624, 338] width 43 height 18
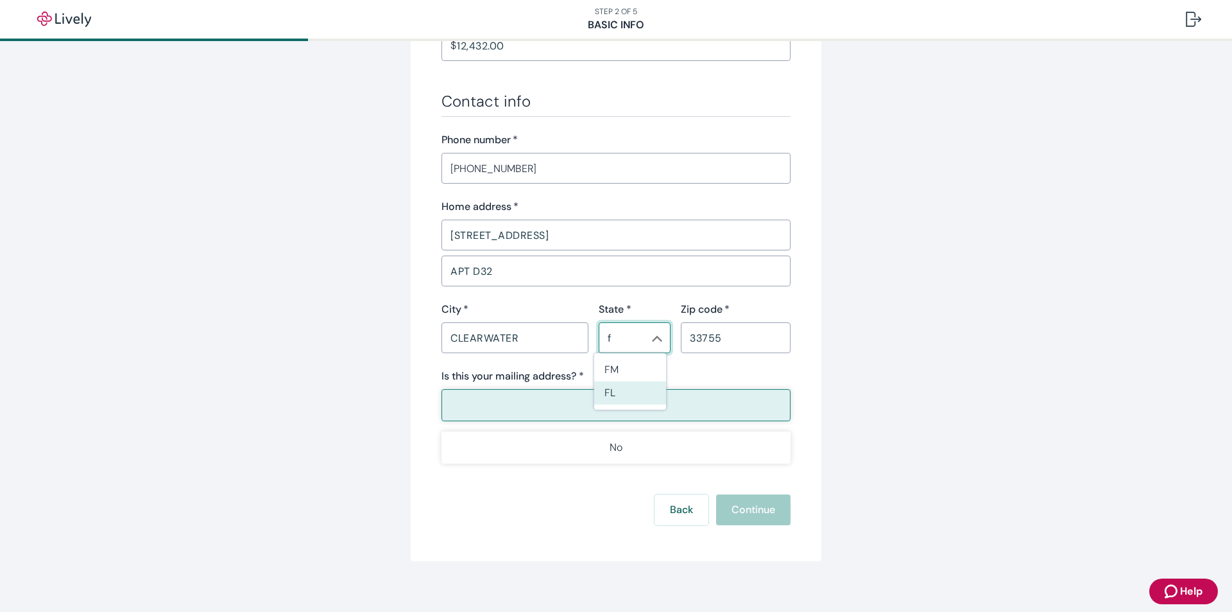
click at [619, 390] on li "FL" at bounding box center [630, 392] width 72 height 23
type input "FL"
click at [638, 402] on button "Yes" at bounding box center [616, 405] width 349 height 32
click at [753, 503] on button "Continue" at bounding box center [753, 509] width 74 height 31
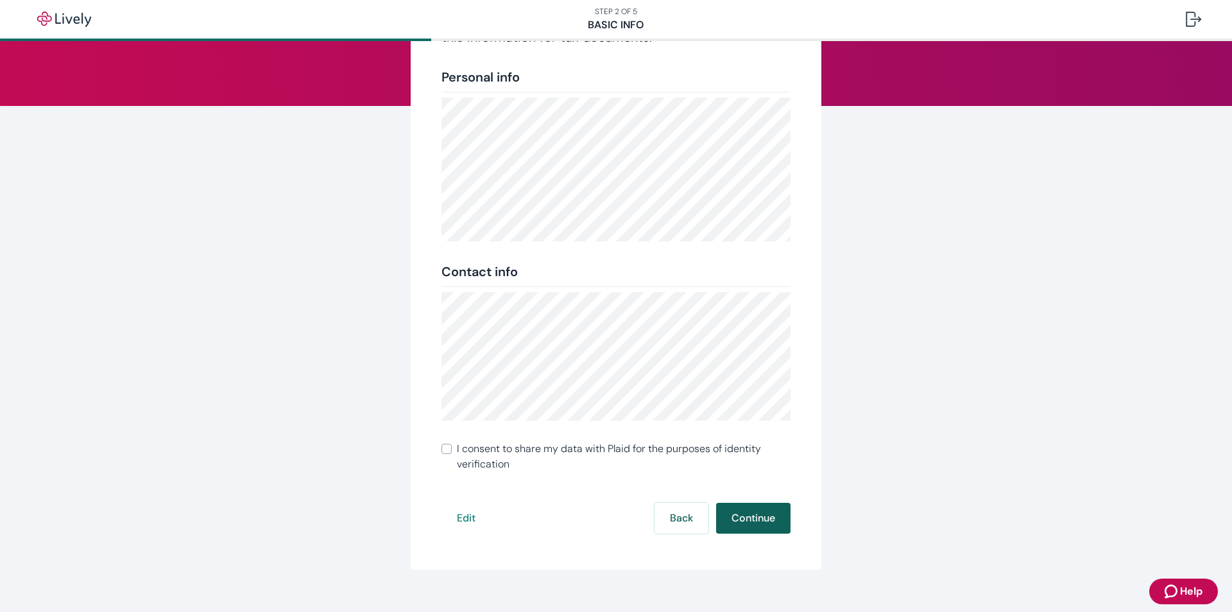
scroll to position [147, 0]
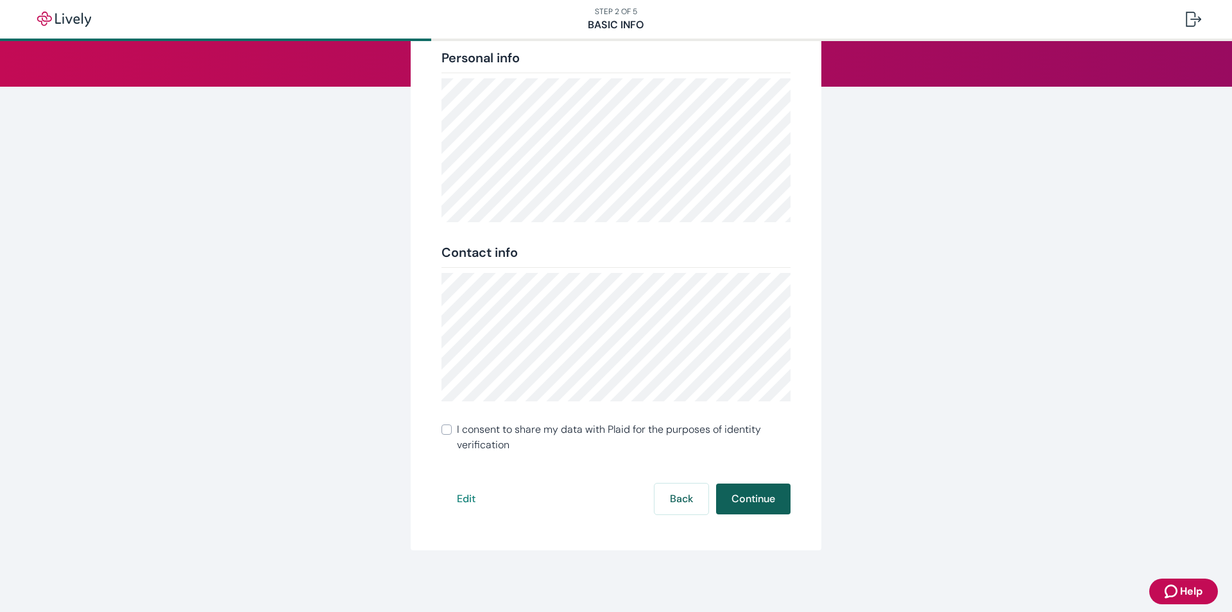
click at [748, 502] on button "Continue" at bounding box center [753, 498] width 74 height 31
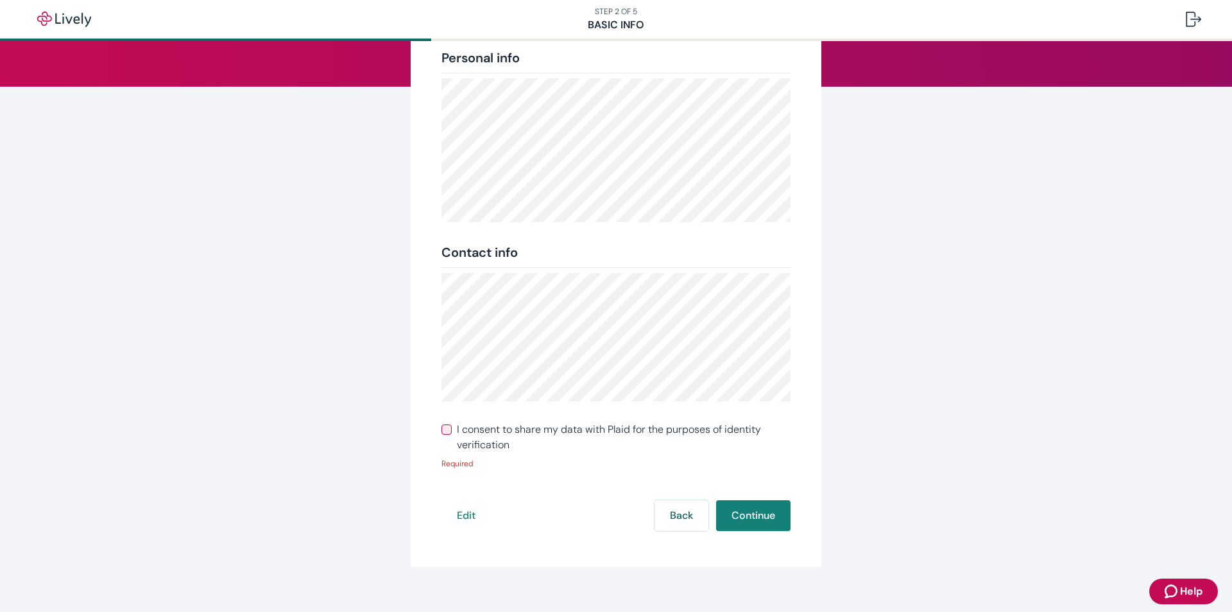
click at [449, 429] on label "I consent to share my data with Plaid for the purposes of identity verification" at bounding box center [616, 437] width 349 height 31
click at [449, 429] on input "I consent to share my data with Plaid for the purposes of identity verification" at bounding box center [447, 429] width 10 height 10
checkbox input "true"
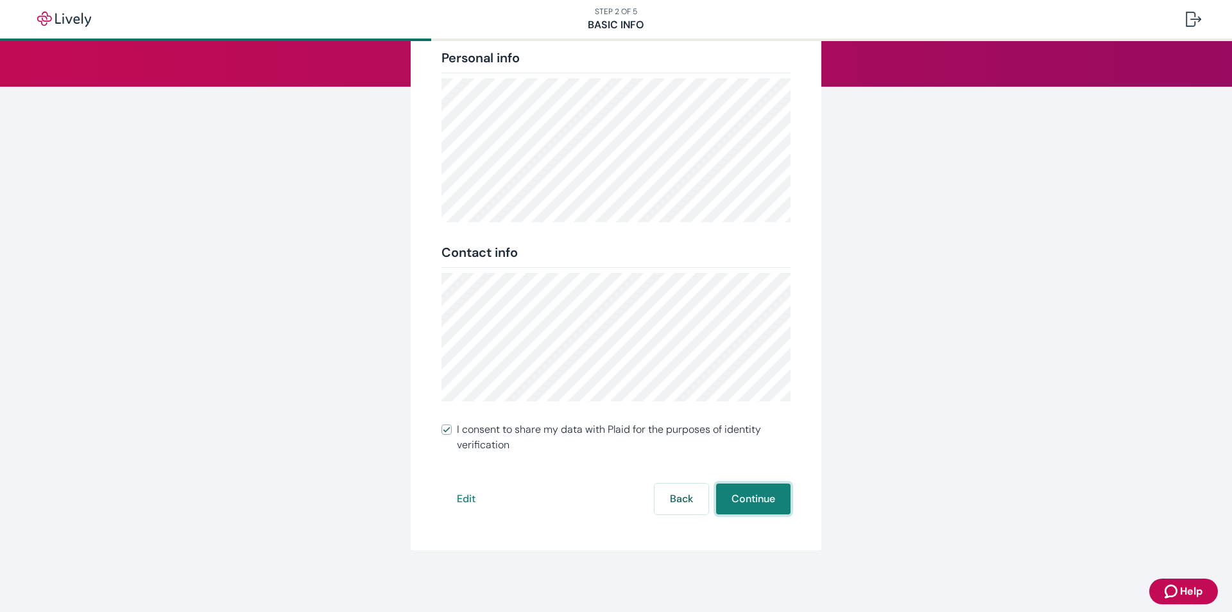
click at [743, 490] on button "Continue" at bounding box center [753, 498] width 74 height 31
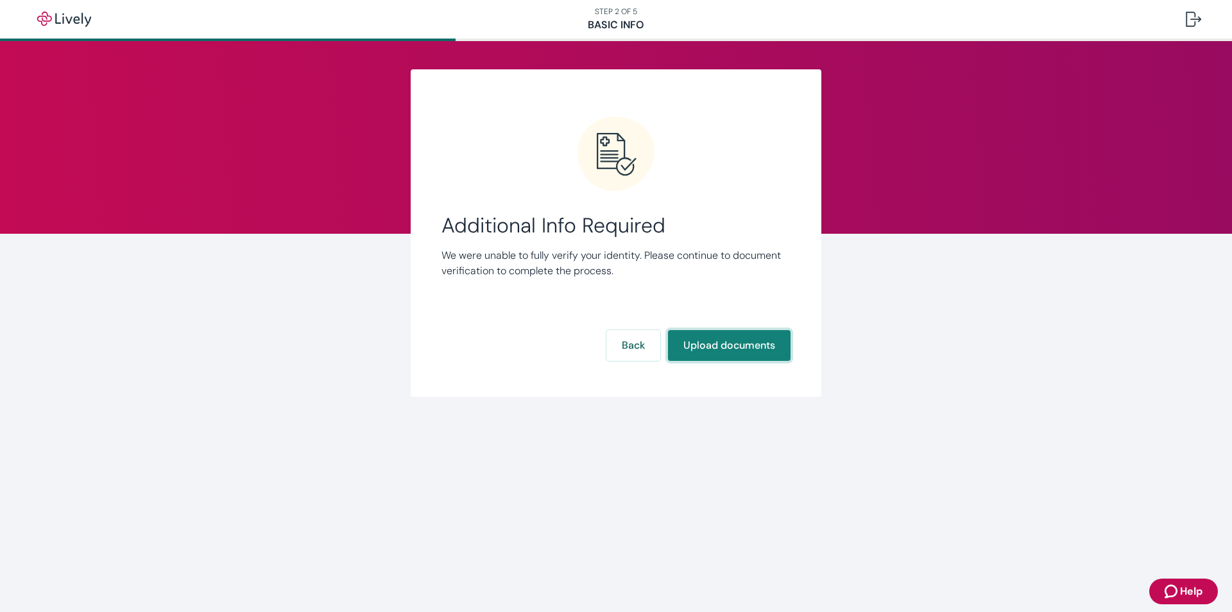
click at [730, 343] on button "Upload documents" at bounding box center [729, 345] width 123 height 31
click at [708, 338] on button "Upload documents" at bounding box center [729, 345] width 123 height 31
